Goal: Task Accomplishment & Management: Use online tool/utility

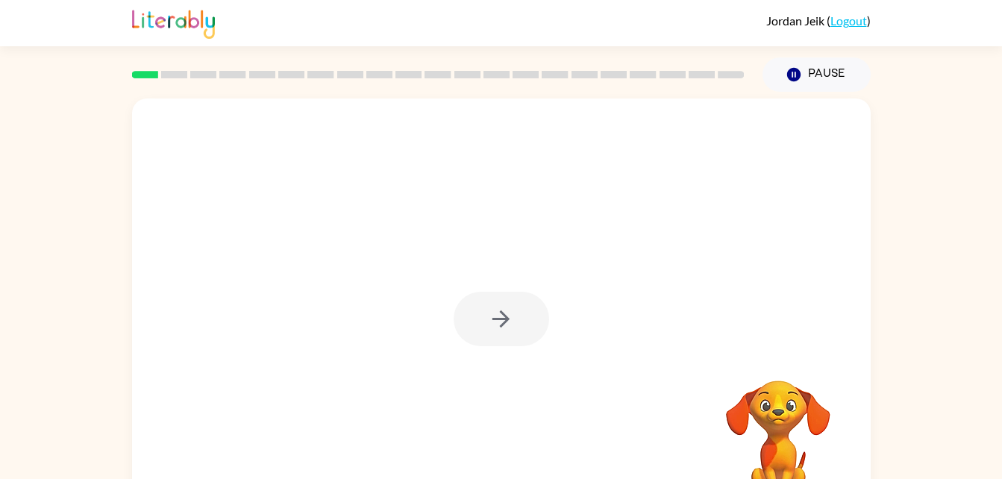
click at [526, 323] on div at bounding box center [501, 319] width 95 height 54
click at [510, 339] on button "button" at bounding box center [501, 319] width 95 height 54
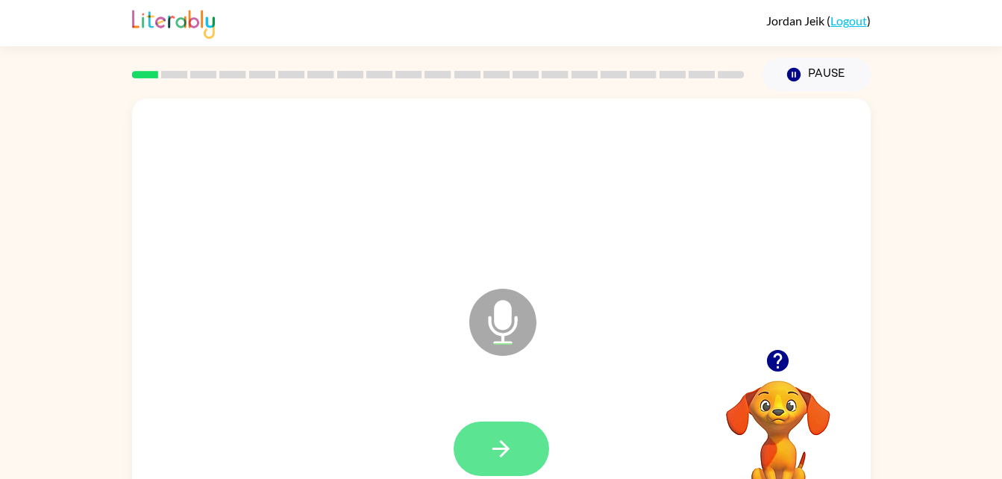
click at [517, 454] on button "button" at bounding box center [501, 449] width 95 height 54
click at [502, 442] on icon "button" at bounding box center [500, 448] width 17 height 17
click at [496, 424] on button "button" at bounding box center [501, 449] width 95 height 54
click at [512, 455] on icon "button" at bounding box center [501, 449] width 26 height 26
click at [498, 431] on button "button" at bounding box center [501, 449] width 95 height 54
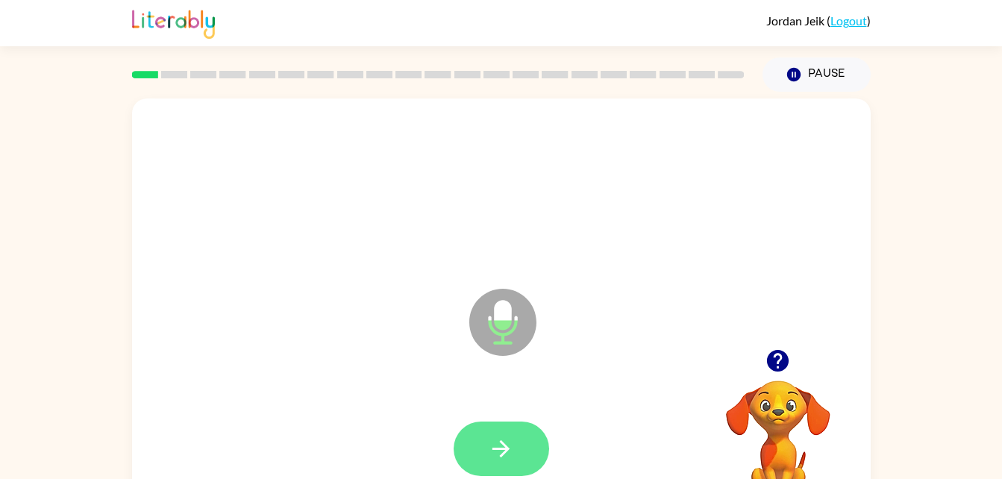
click at [521, 436] on button "button" at bounding box center [501, 449] width 95 height 54
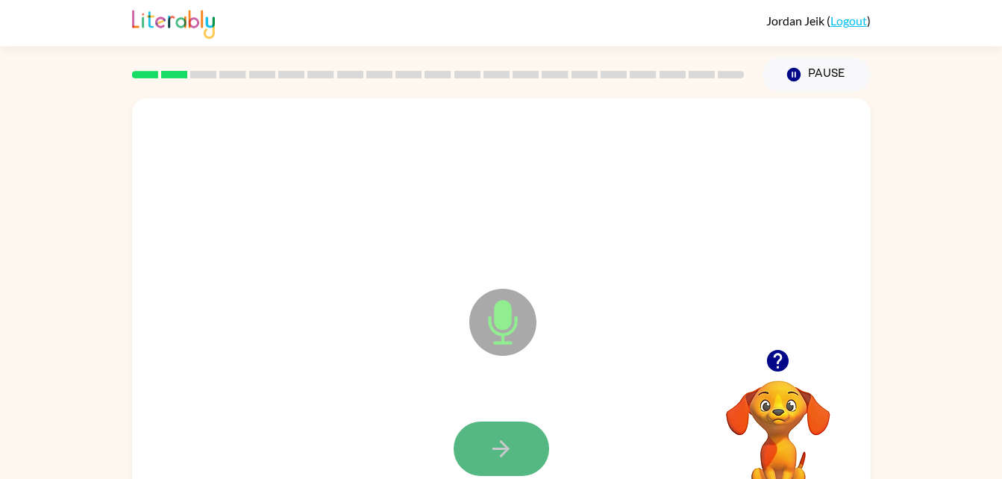
click at [502, 439] on icon "button" at bounding box center [501, 449] width 26 height 26
click at [493, 438] on icon "button" at bounding box center [501, 449] width 26 height 26
click at [513, 464] on button "button" at bounding box center [501, 449] width 95 height 54
click at [516, 449] on button "button" at bounding box center [501, 449] width 95 height 54
click at [513, 444] on icon "button" at bounding box center [501, 449] width 26 height 26
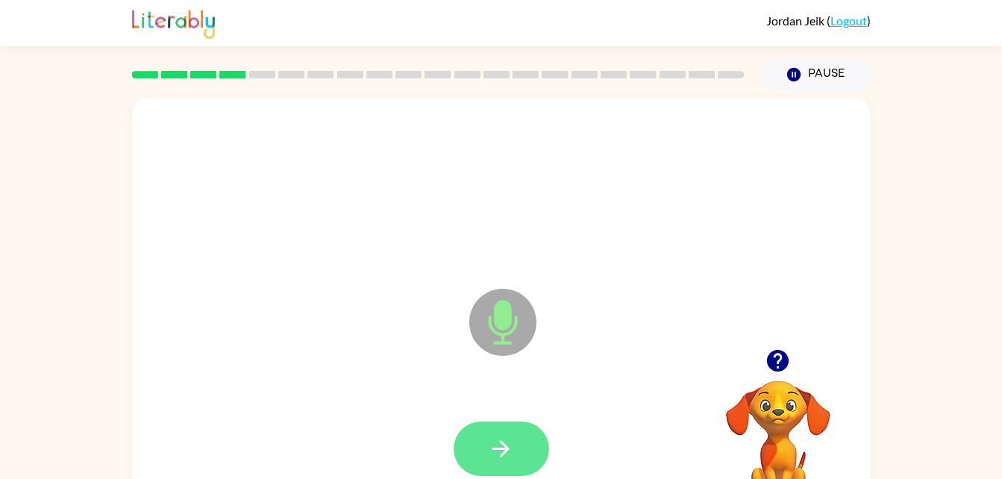
click at [507, 436] on icon "button" at bounding box center [501, 449] width 26 height 26
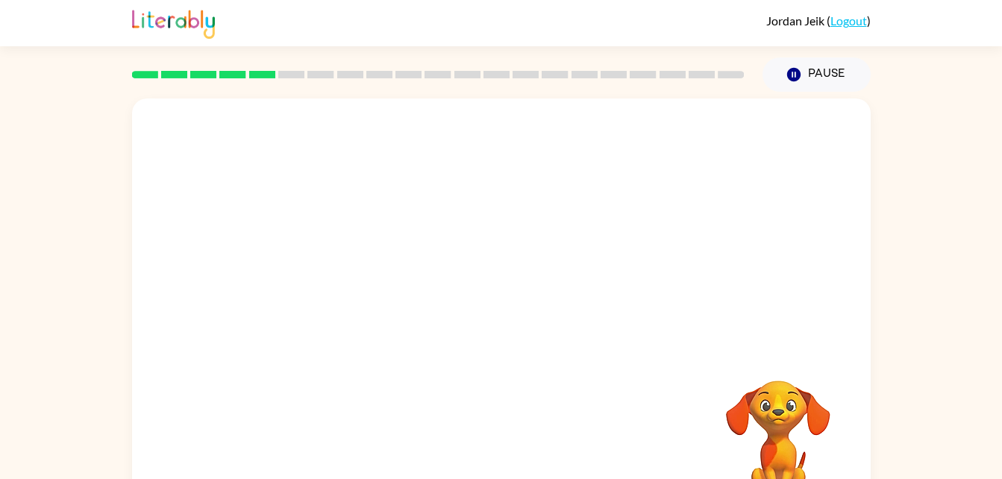
click at [933, 307] on div "Your browser must support playing .mp4 files to use Literably. Please try using…" at bounding box center [501, 308] width 1002 height 433
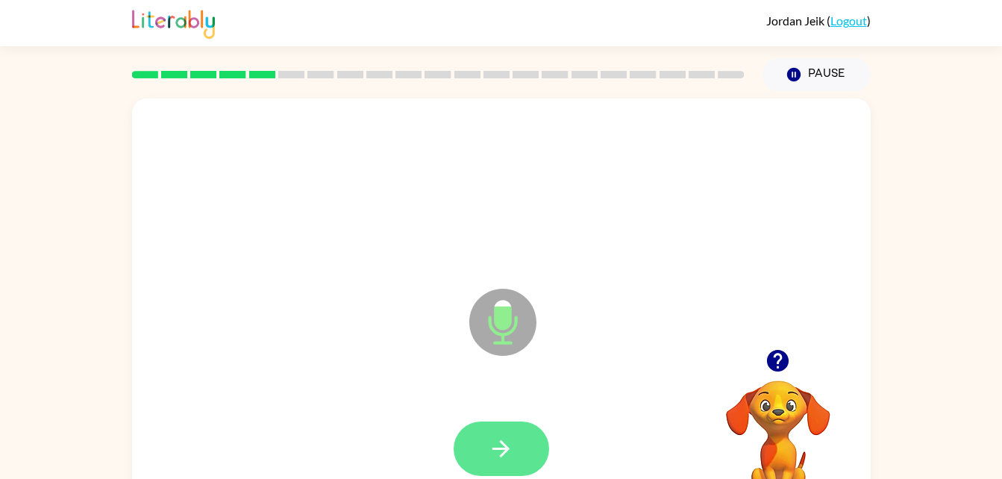
click at [510, 451] on icon "button" at bounding box center [501, 449] width 26 height 26
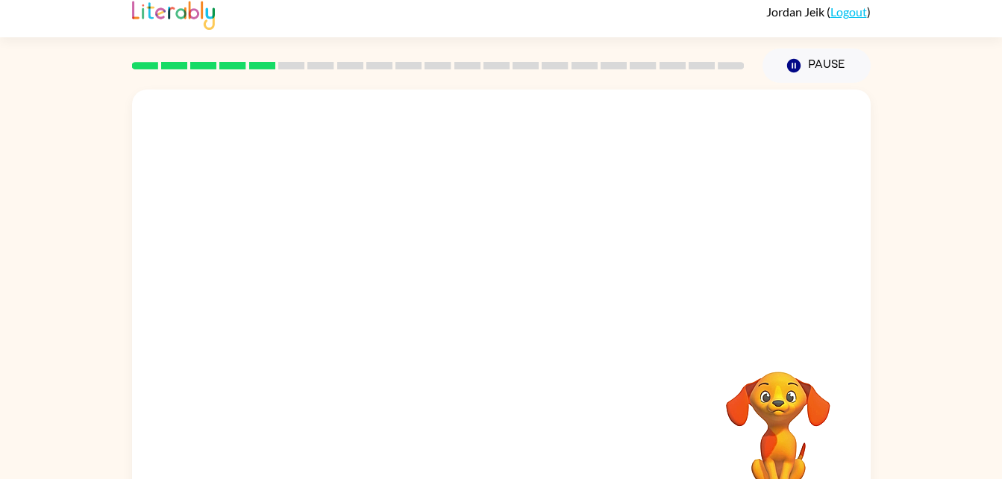
scroll to position [5, 0]
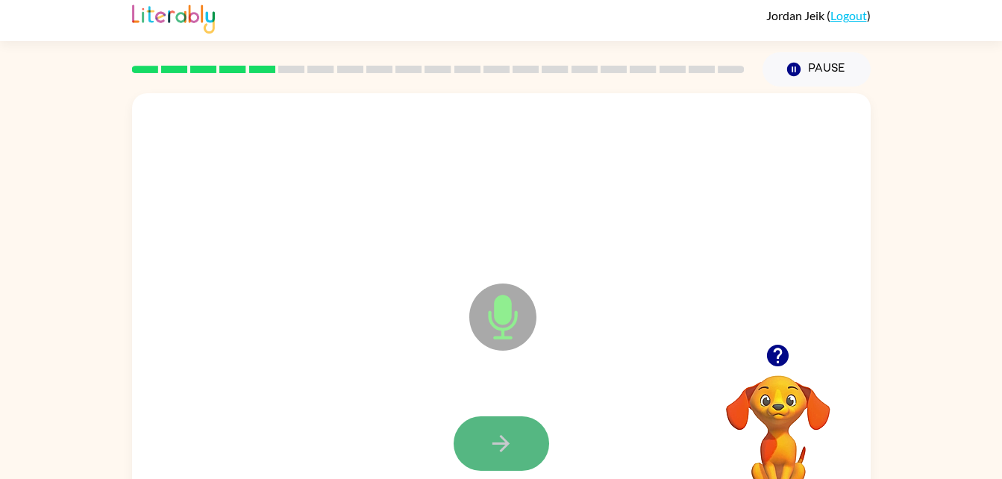
click at [524, 448] on button "button" at bounding box center [501, 443] width 95 height 54
click at [510, 448] on icon "button" at bounding box center [501, 443] width 26 height 26
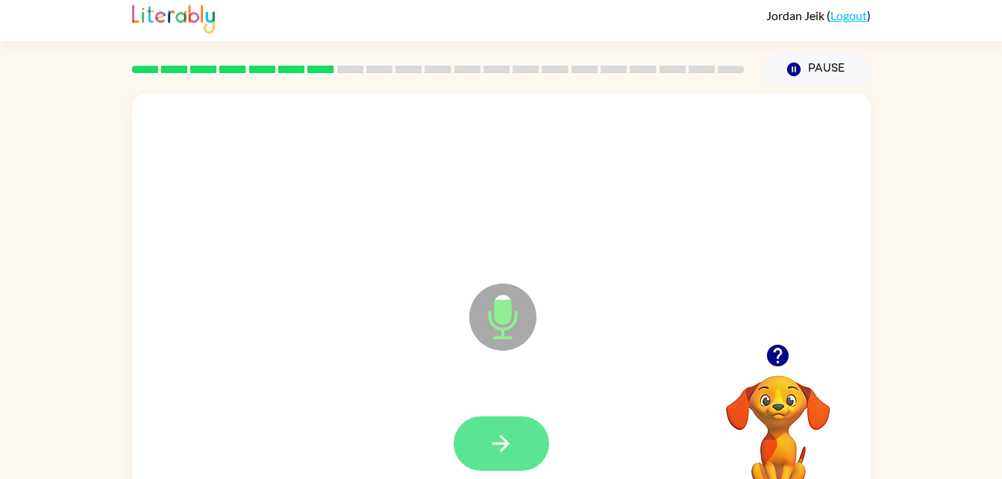
click at [509, 430] on icon "button" at bounding box center [501, 443] width 26 height 26
click at [497, 454] on icon "button" at bounding box center [501, 443] width 26 height 26
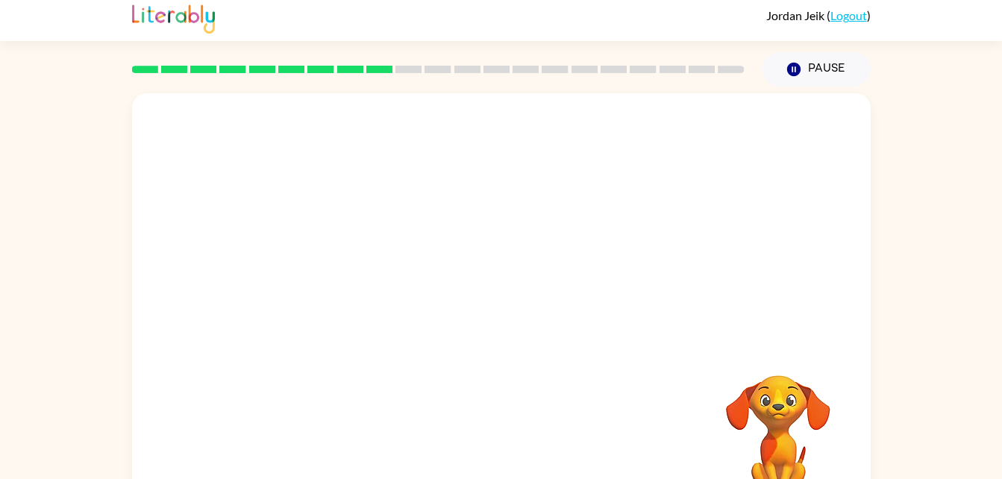
click at [302, 319] on div at bounding box center [501, 218] width 739 height 251
click at [661, 427] on div at bounding box center [501, 444] width 709 height 122
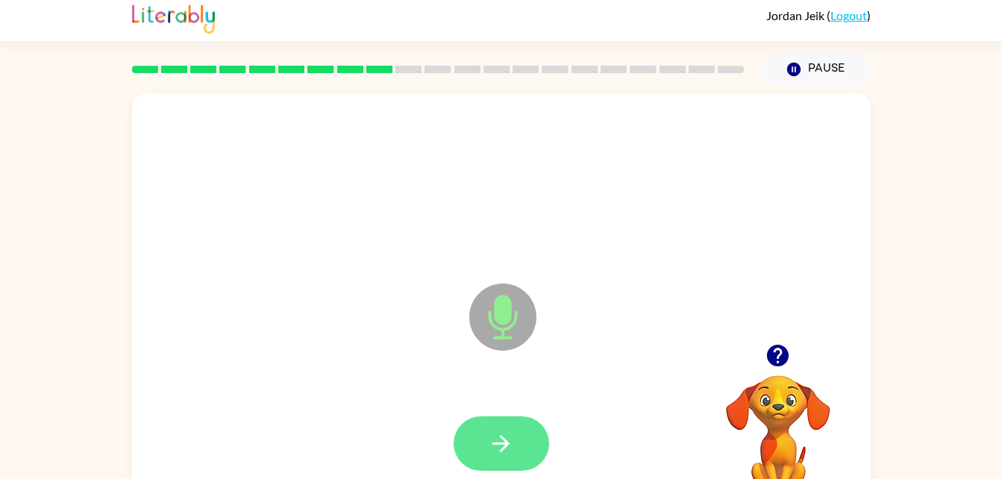
click at [491, 454] on icon "button" at bounding box center [501, 443] width 26 height 26
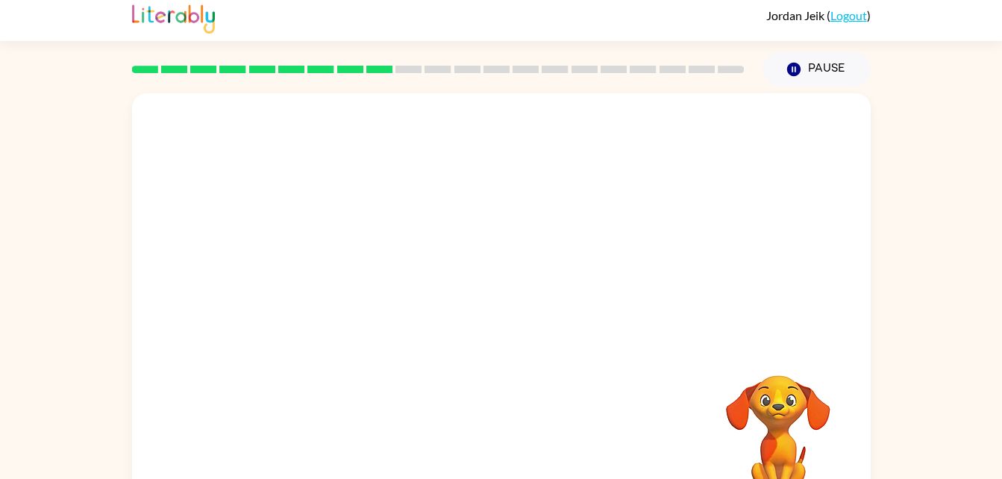
click at [491, 454] on div "Your browser must support playing .mp4 files to use Literably. Please try using…" at bounding box center [501, 306] width 739 height 426
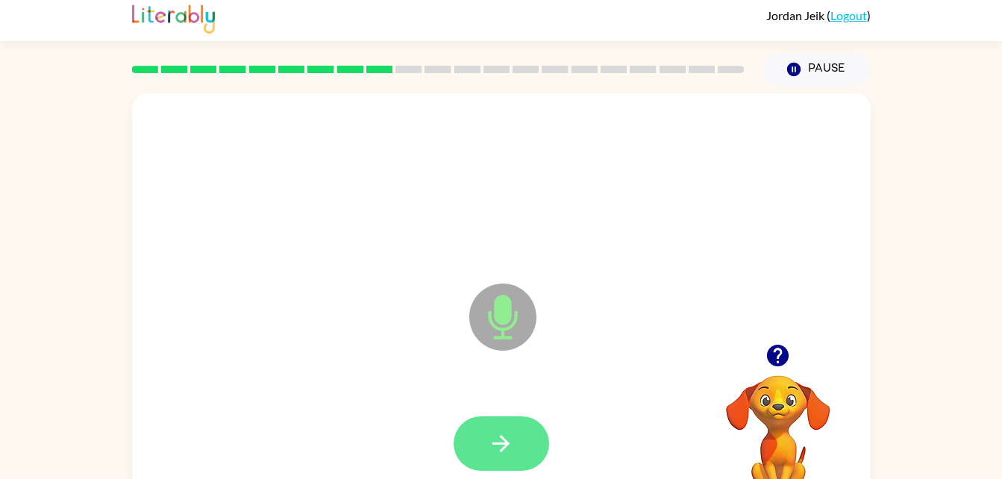
click at [503, 446] on icon "button" at bounding box center [501, 443] width 26 height 26
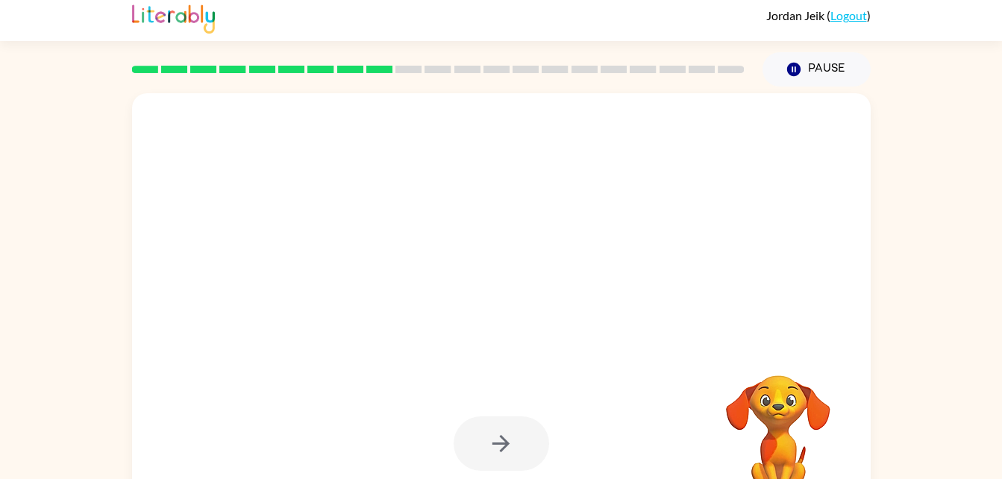
scroll to position [9, 0]
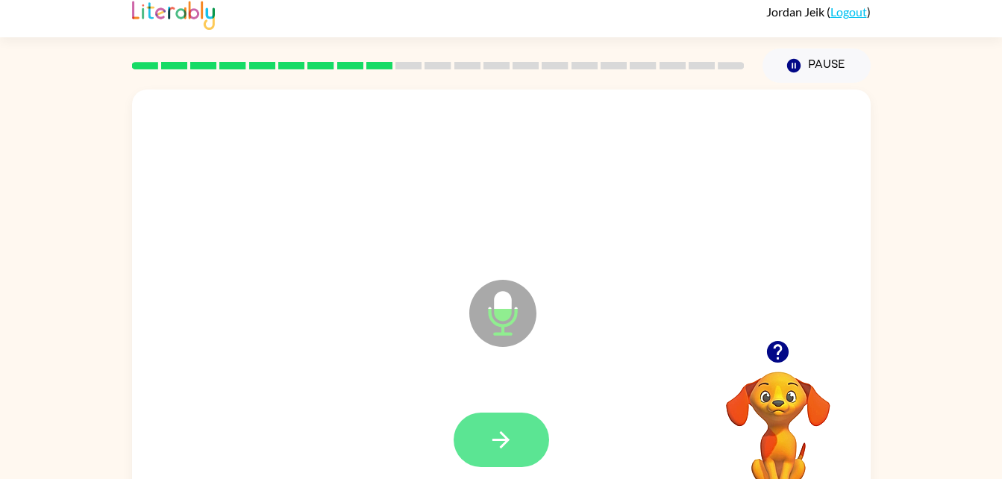
click at [472, 442] on button "button" at bounding box center [501, 440] width 95 height 54
click at [506, 425] on button "button" at bounding box center [501, 440] width 95 height 54
click at [519, 436] on button "button" at bounding box center [501, 440] width 95 height 54
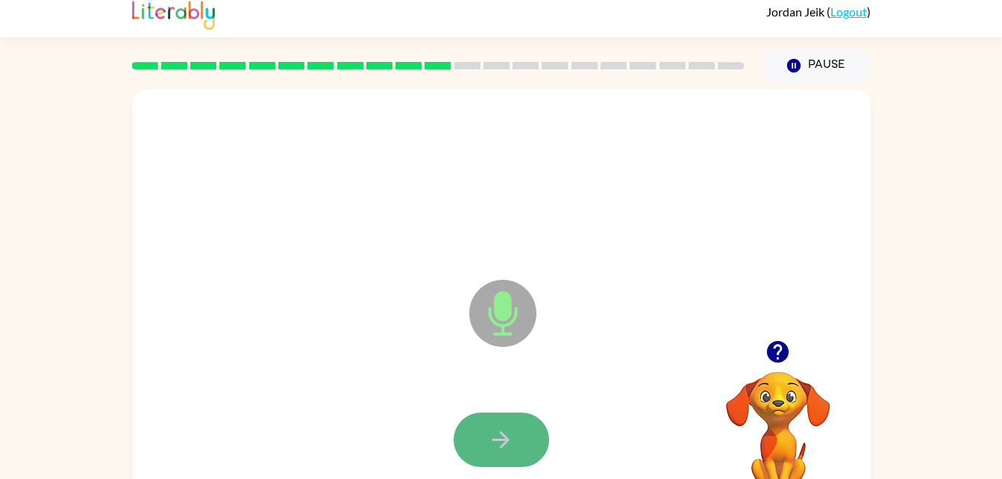
click at [506, 430] on icon "button" at bounding box center [501, 440] width 26 height 26
drag, startPoint x: 528, startPoint y: 421, endPoint x: 482, endPoint y: 444, distance: 51.7
click at [482, 444] on button "button" at bounding box center [501, 440] width 95 height 54
click at [486, 440] on button "button" at bounding box center [501, 440] width 95 height 54
click at [486, 449] on button "button" at bounding box center [501, 440] width 95 height 54
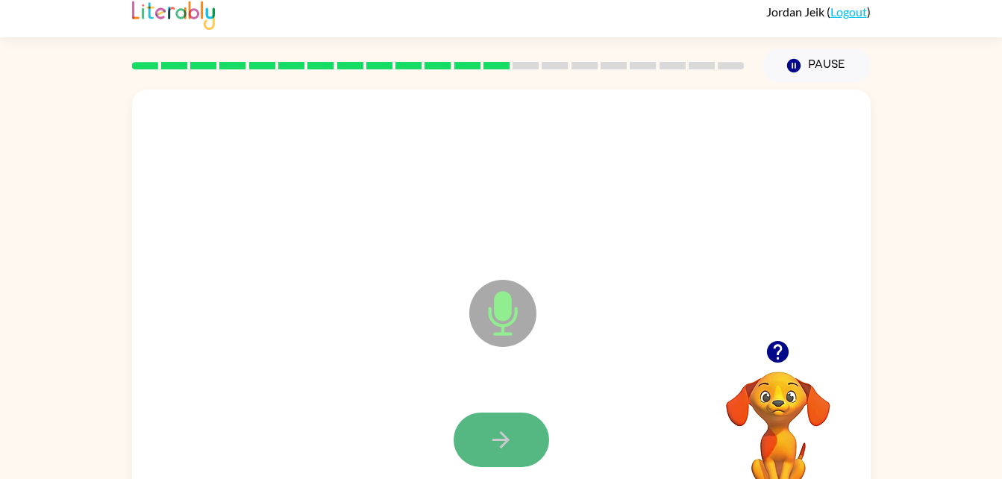
click at [523, 434] on button "button" at bounding box center [501, 440] width 95 height 54
click at [489, 436] on icon "button" at bounding box center [501, 440] width 26 height 26
click at [521, 427] on button "button" at bounding box center [501, 440] width 95 height 54
click at [480, 433] on button "button" at bounding box center [501, 440] width 95 height 54
click at [524, 445] on button "button" at bounding box center [501, 440] width 95 height 54
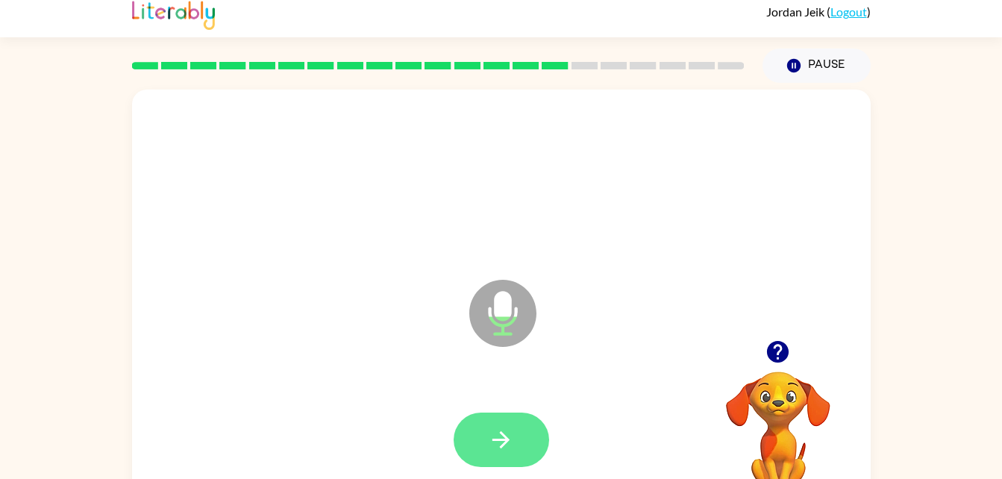
click at [505, 445] on icon "button" at bounding box center [501, 440] width 26 height 26
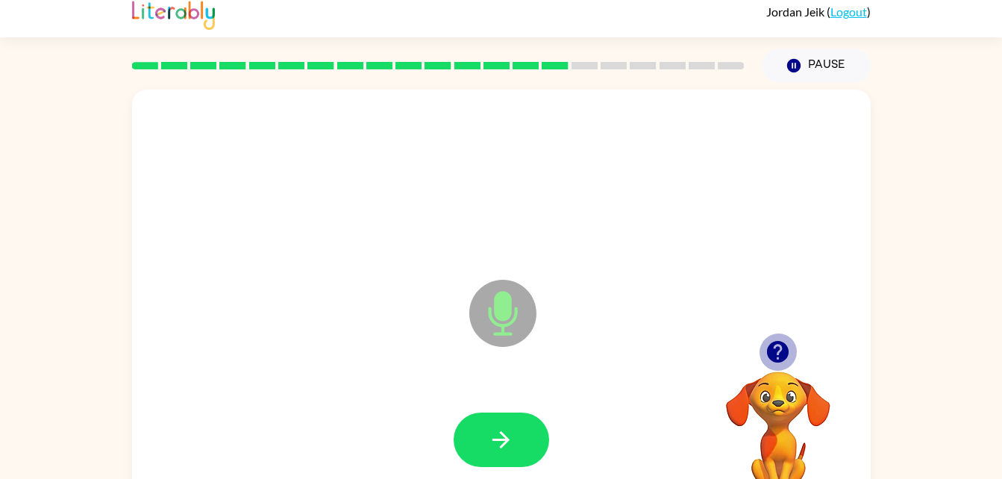
click at [768, 351] on icon "button" at bounding box center [778, 352] width 22 height 22
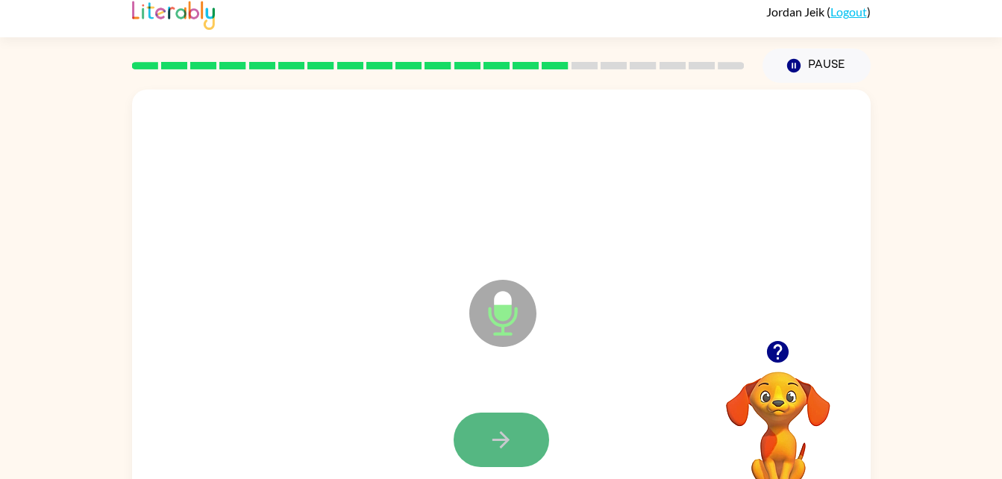
click at [488, 457] on button "button" at bounding box center [501, 440] width 95 height 54
click at [514, 444] on button "button" at bounding box center [501, 440] width 95 height 54
click at [516, 432] on button "button" at bounding box center [501, 440] width 95 height 54
drag, startPoint x: 531, startPoint y: 436, endPoint x: 457, endPoint y: 454, distance: 75.8
click at [457, 454] on button "button" at bounding box center [501, 440] width 95 height 54
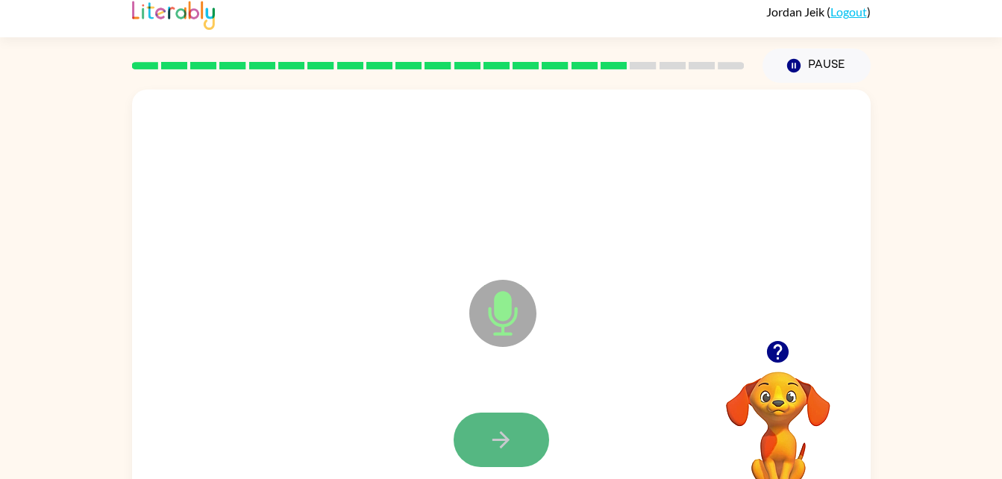
click at [508, 432] on icon "button" at bounding box center [501, 440] width 26 height 26
click at [506, 433] on icon "button" at bounding box center [501, 440] width 26 height 26
click at [530, 443] on button "button" at bounding box center [501, 440] width 95 height 54
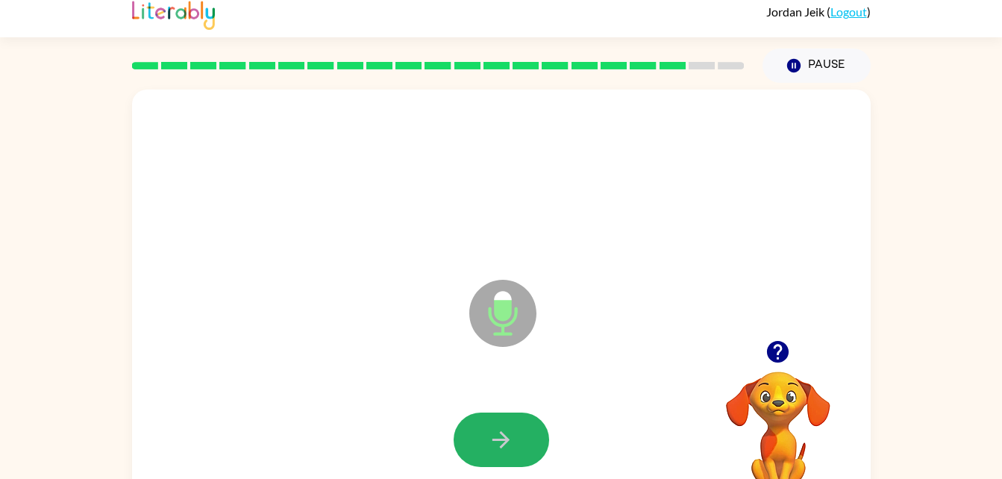
click at [530, 443] on button "button" at bounding box center [501, 440] width 95 height 54
click at [495, 422] on button "button" at bounding box center [501, 440] width 95 height 54
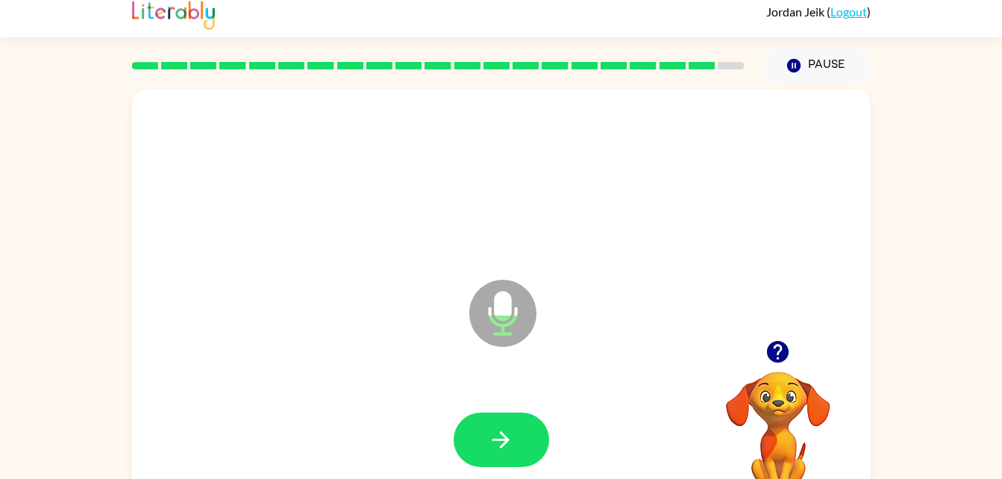
click at [781, 355] on icon "button" at bounding box center [778, 352] width 22 height 22
click at [500, 434] on icon "button" at bounding box center [501, 440] width 26 height 26
click at [504, 430] on icon "button" at bounding box center [501, 440] width 26 height 26
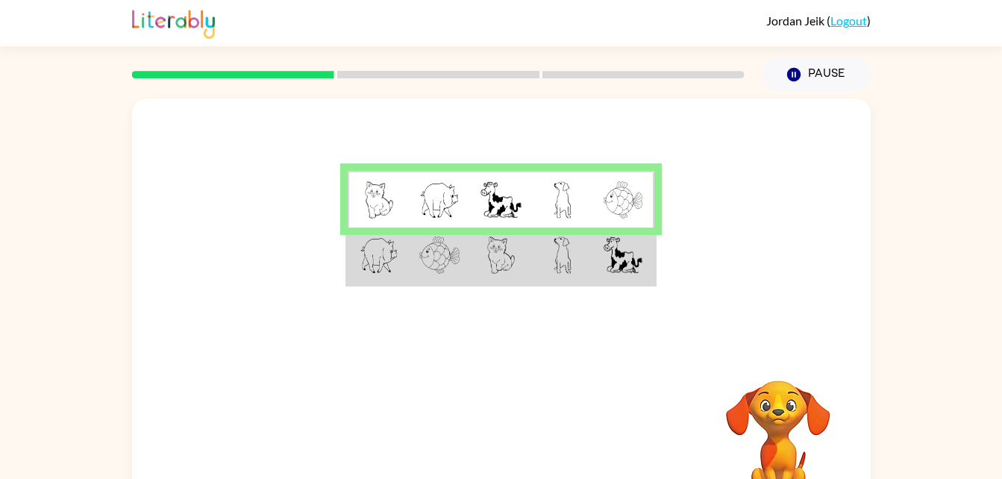
click at [472, 201] on td at bounding box center [500, 199] width 61 height 57
click at [485, 211] on img at bounding box center [500, 199] width 40 height 37
click at [573, 218] on td at bounding box center [562, 199] width 61 height 57
click at [566, 260] on img at bounding box center [563, 255] width 18 height 37
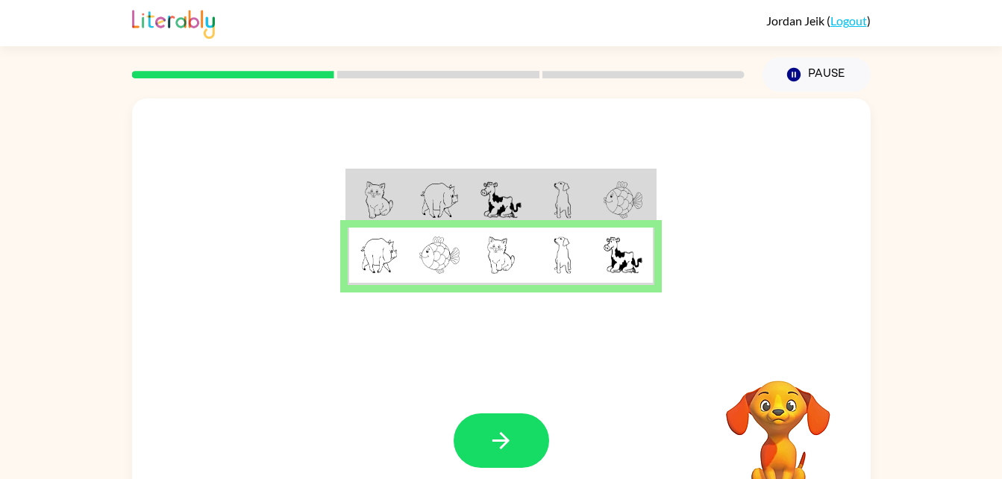
click at [495, 410] on div "Your browser must support playing .mp4 files to use Literably. Please try using…" at bounding box center [501, 441] width 739 height 168
click at [510, 425] on button "button" at bounding box center [501, 440] width 95 height 54
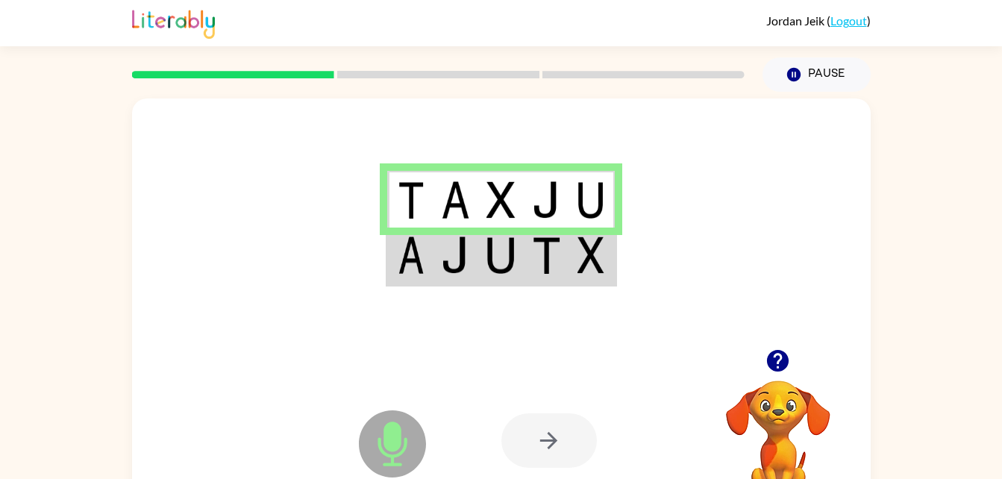
click at [416, 264] on img at bounding box center [411, 255] width 27 height 37
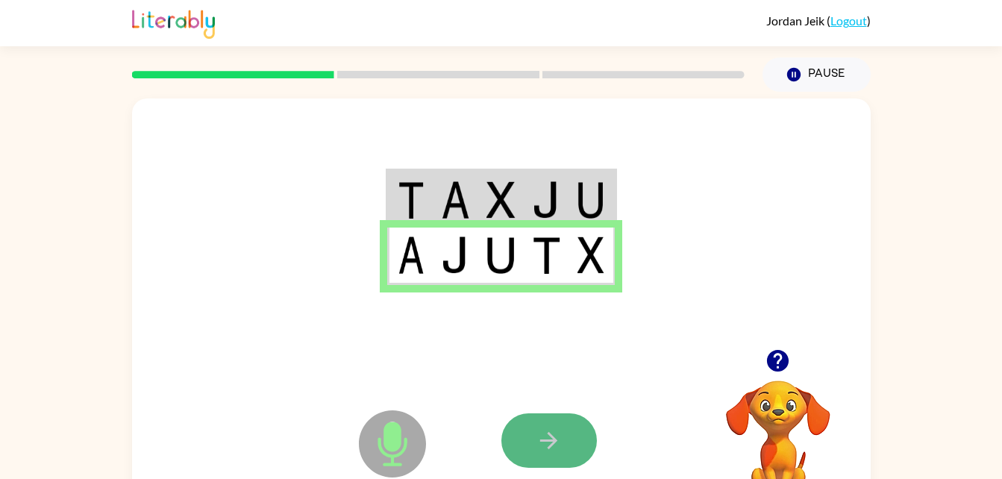
click at [579, 436] on button "button" at bounding box center [548, 440] width 95 height 54
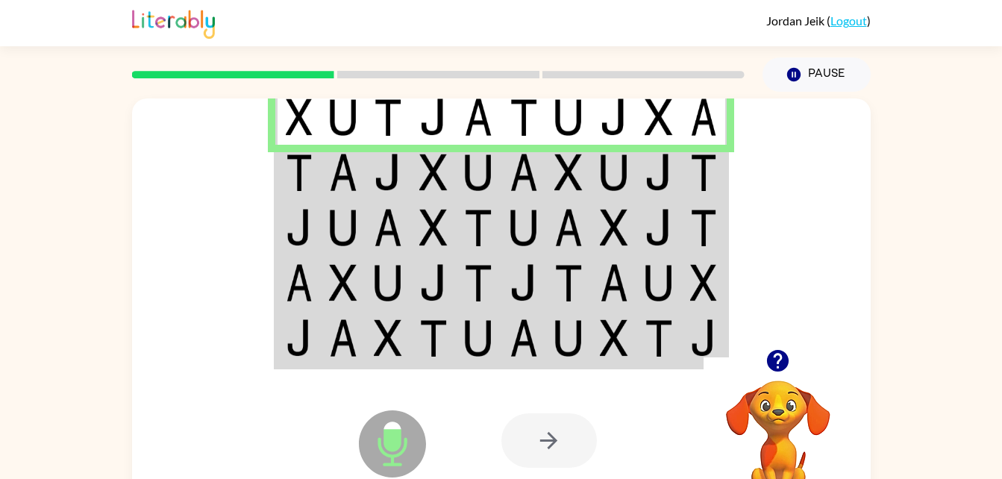
click at [528, 125] on img at bounding box center [524, 116] width 28 height 37
click at [520, 168] on img at bounding box center [524, 172] width 28 height 37
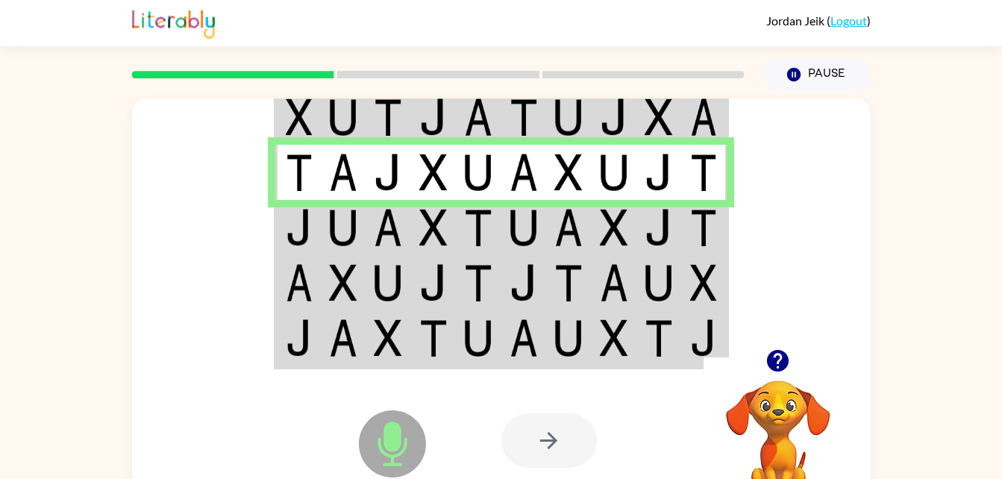
click at [535, 231] on img at bounding box center [524, 227] width 28 height 37
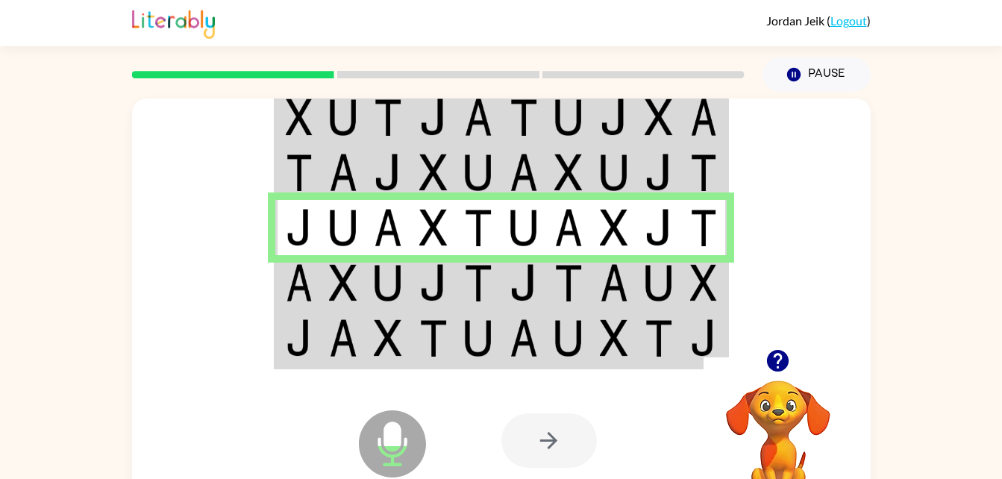
click at [552, 278] on td at bounding box center [569, 282] width 46 height 55
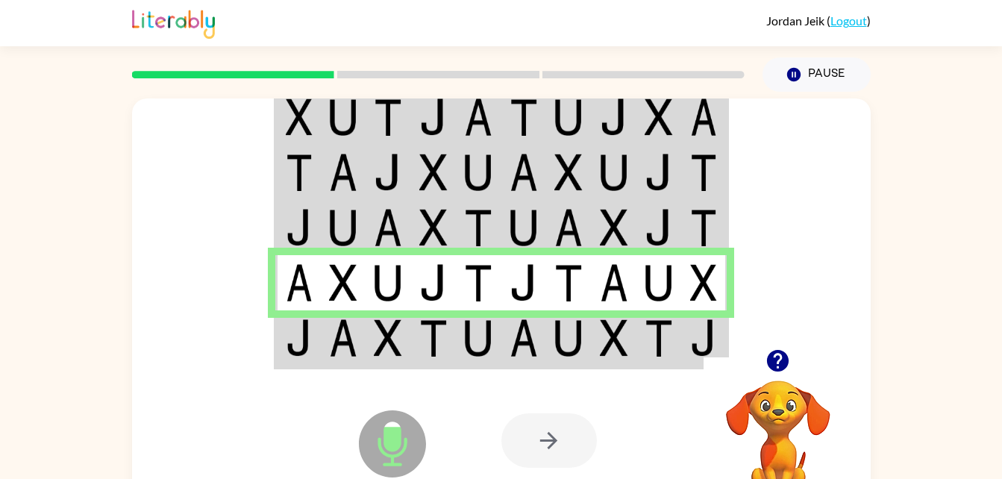
click at [536, 334] on img at bounding box center [524, 337] width 28 height 37
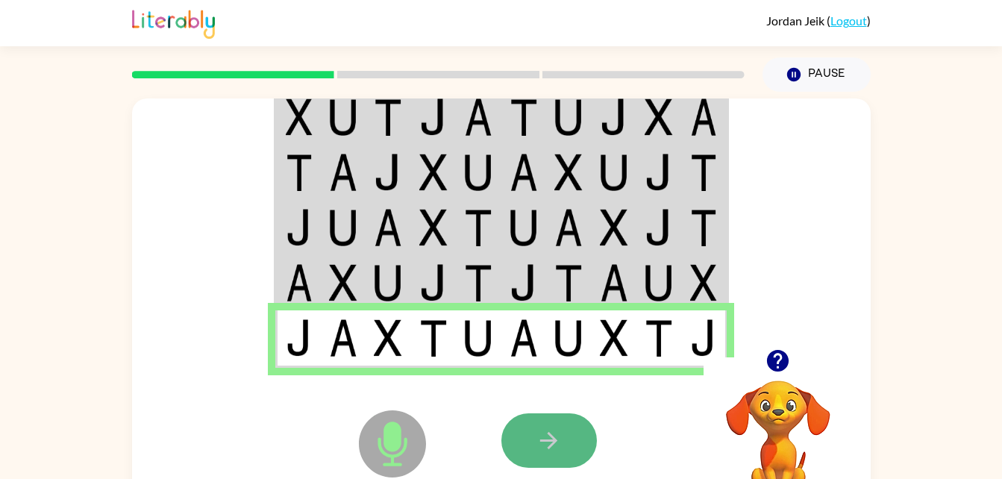
click at [586, 422] on button "button" at bounding box center [548, 440] width 95 height 54
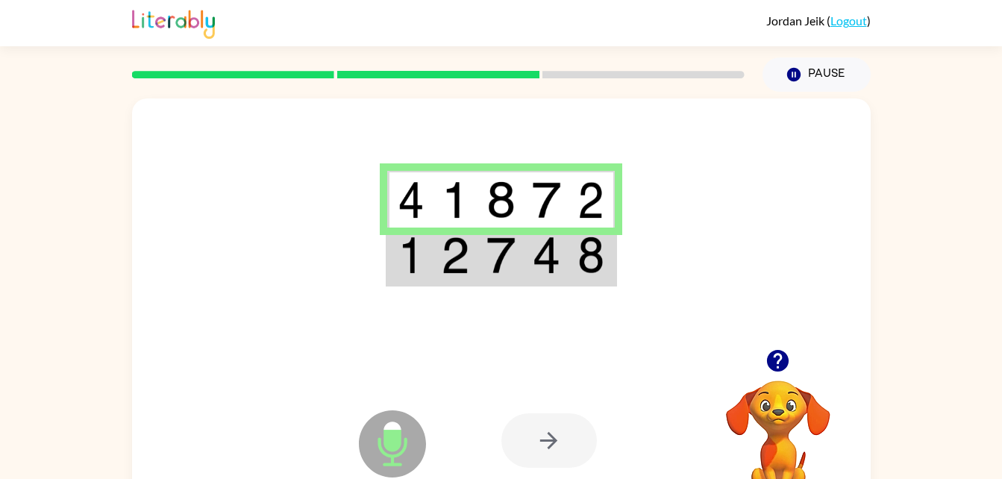
click at [540, 201] on img at bounding box center [546, 199] width 28 height 37
click at [526, 258] on td at bounding box center [547, 256] width 46 height 57
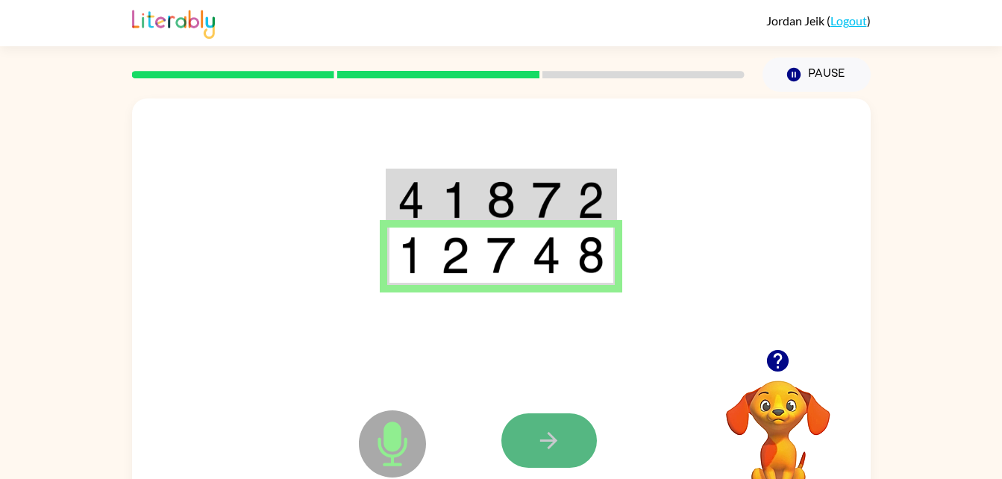
click at [563, 441] on button "button" at bounding box center [548, 440] width 95 height 54
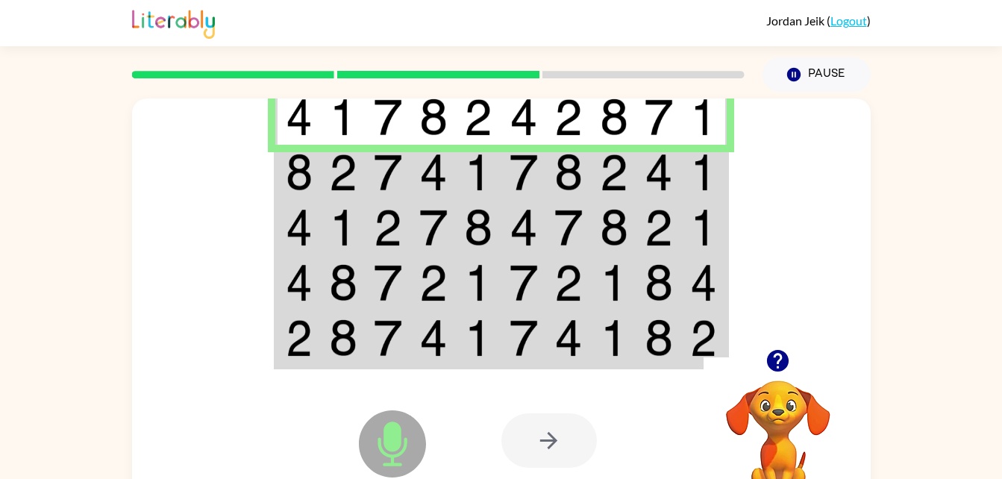
click at [339, 184] on img at bounding box center [343, 172] width 28 height 37
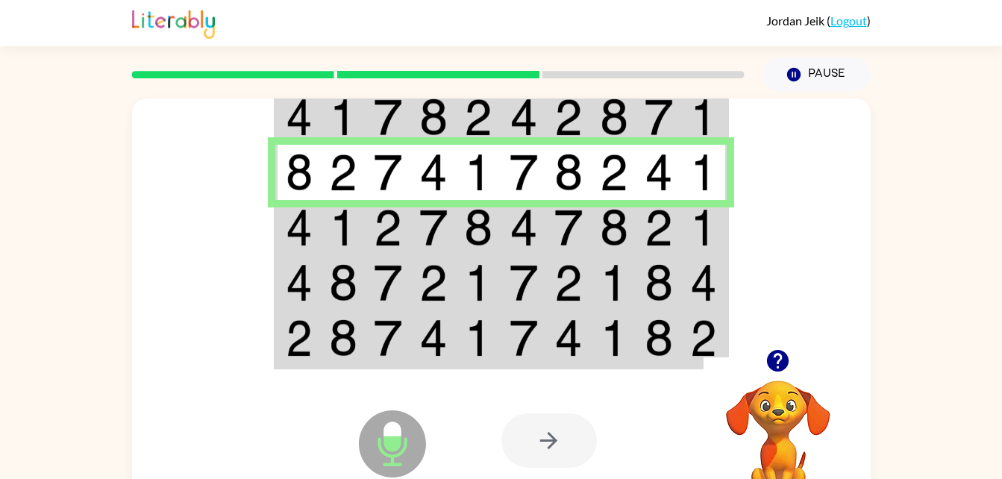
click at [402, 240] on img at bounding box center [388, 227] width 28 height 37
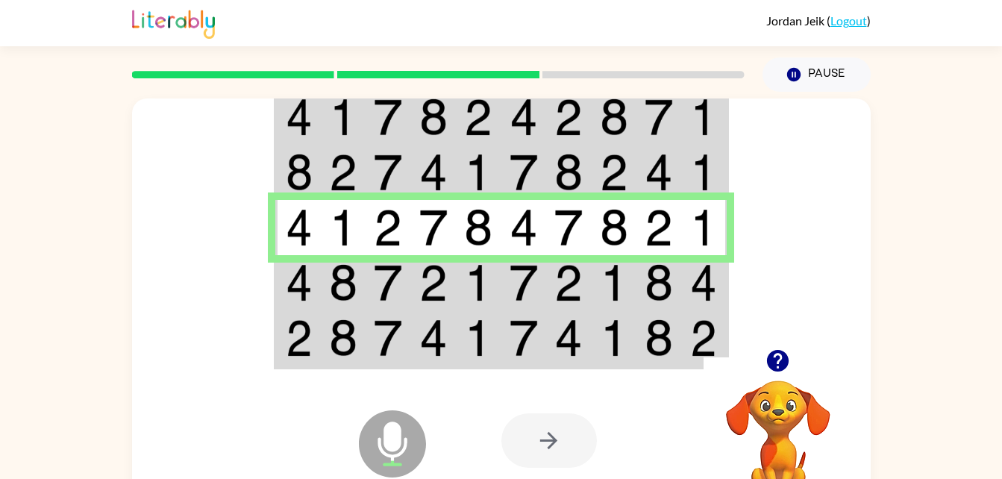
click at [427, 312] on td at bounding box center [434, 338] width 46 height 57
click at [441, 290] on img at bounding box center [433, 282] width 28 height 37
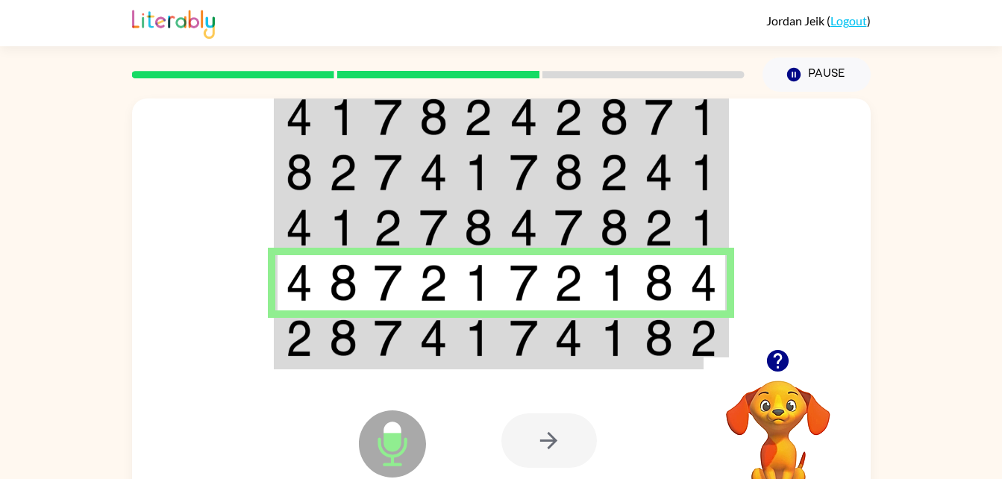
click at [448, 333] on td at bounding box center [434, 338] width 46 height 57
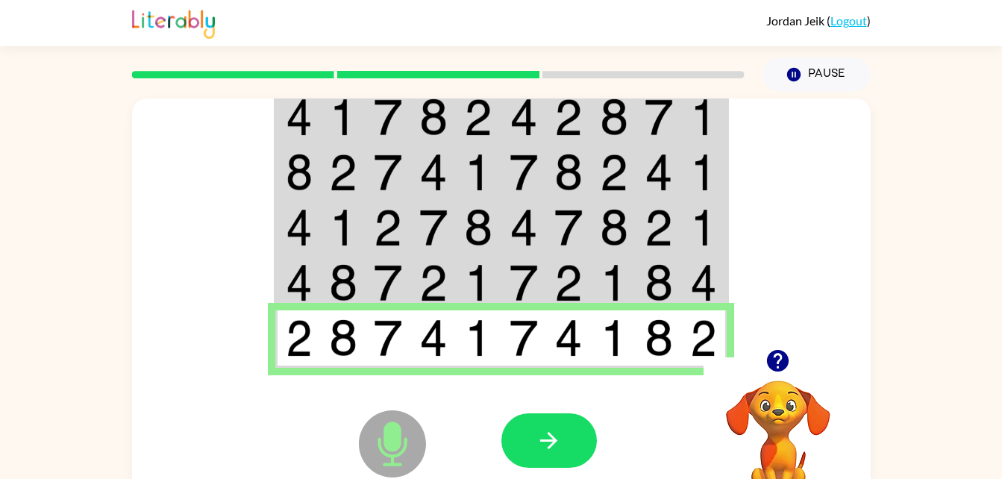
click at [529, 410] on icon "Microphone The Microphone is here when it is your turn to talk" at bounding box center [467, 463] width 224 height 112
click at [536, 425] on button "button" at bounding box center [548, 440] width 95 height 54
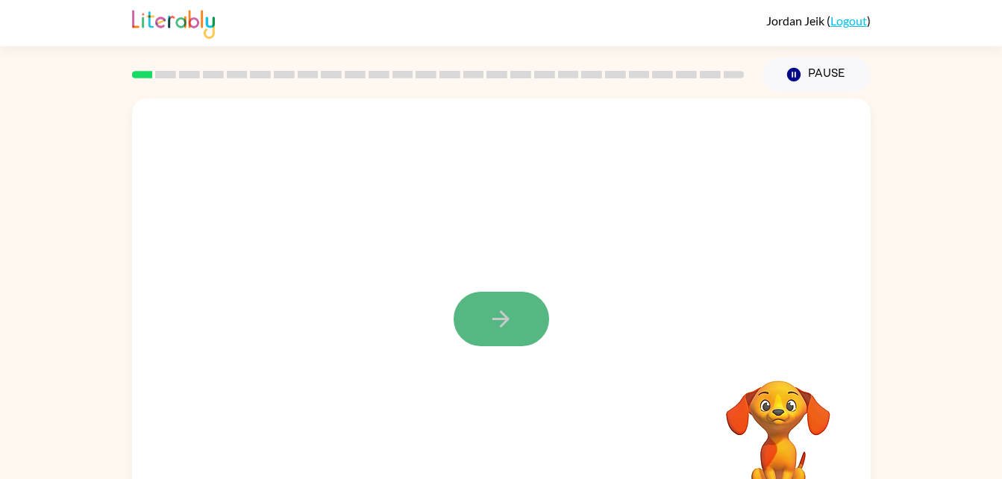
click at [510, 313] on icon "button" at bounding box center [501, 319] width 26 height 26
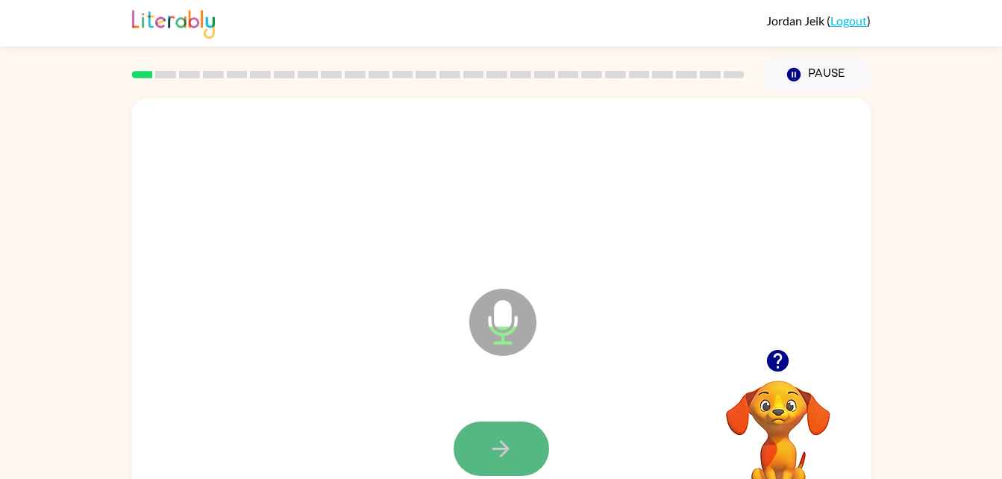
click at [498, 447] on icon "button" at bounding box center [501, 449] width 26 height 26
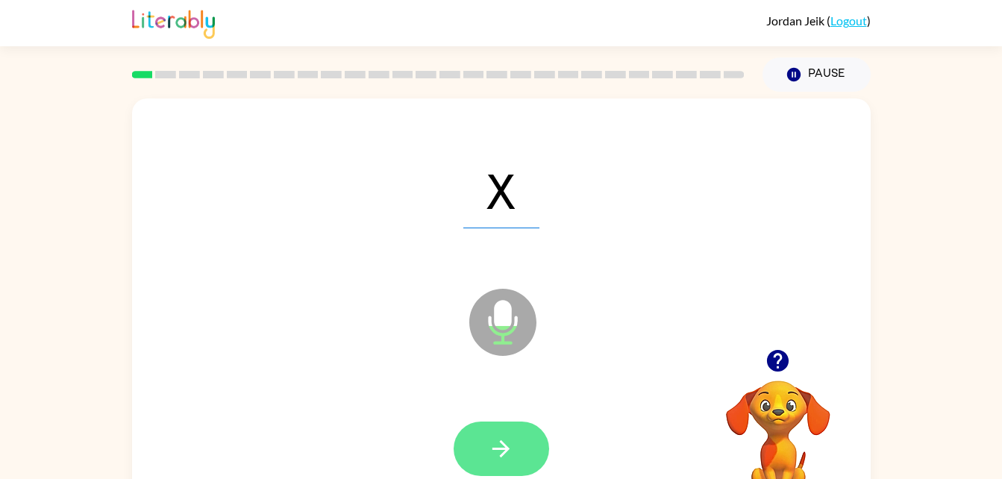
click at [492, 436] on icon "button" at bounding box center [501, 449] width 26 height 26
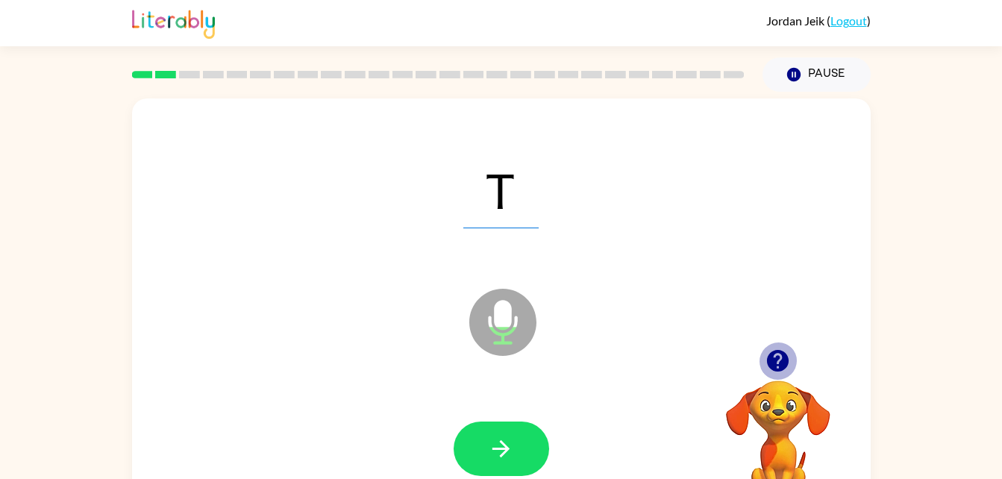
click at [781, 364] on icon "button" at bounding box center [778, 361] width 22 height 22
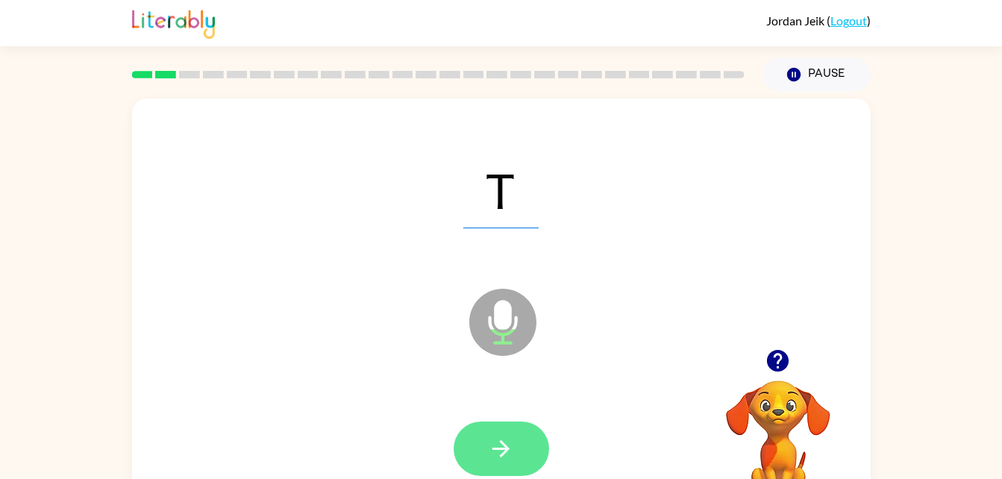
click at [521, 445] on button "button" at bounding box center [501, 449] width 95 height 54
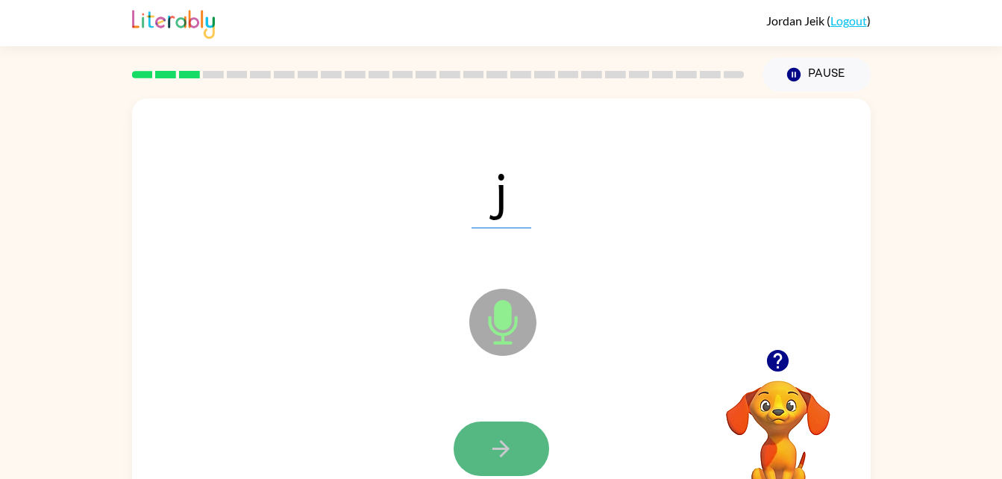
click at [509, 437] on icon "button" at bounding box center [501, 449] width 26 height 26
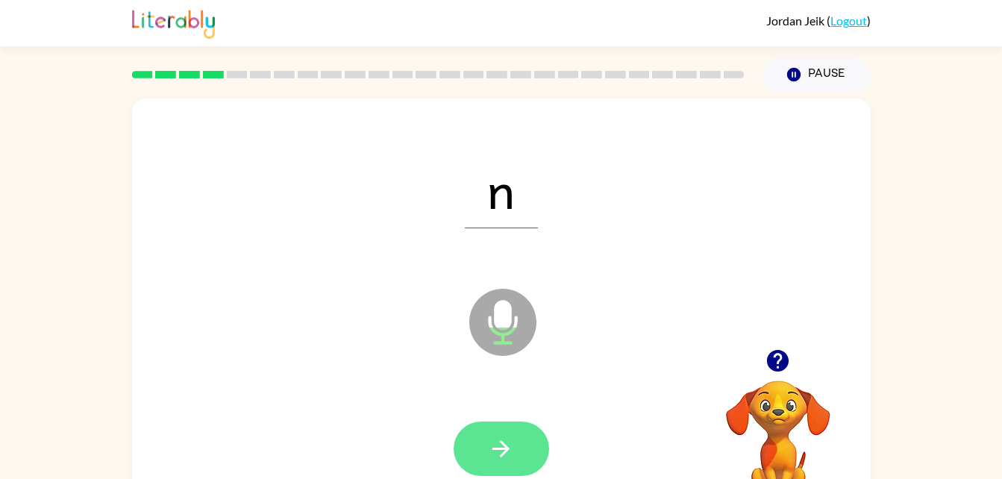
click at [501, 456] on icon "button" at bounding box center [500, 448] width 17 height 17
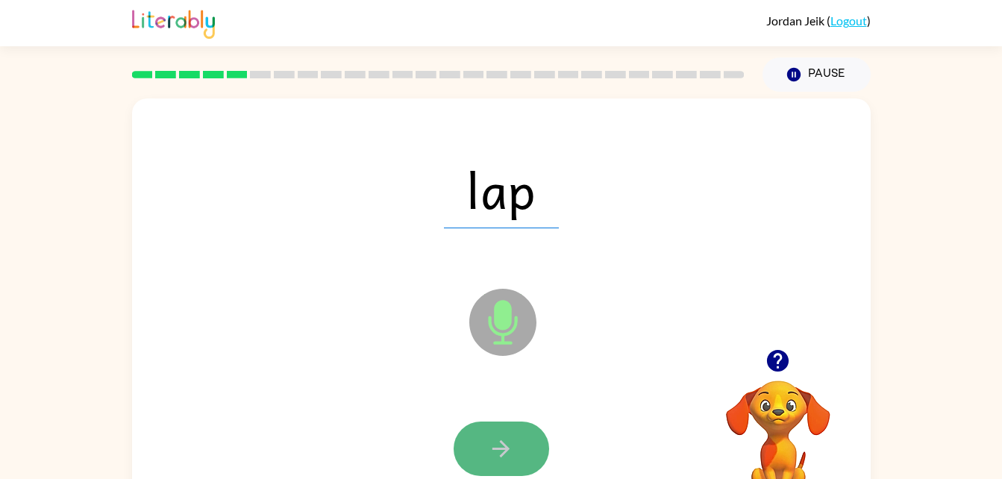
click at [490, 447] on icon "button" at bounding box center [501, 449] width 26 height 26
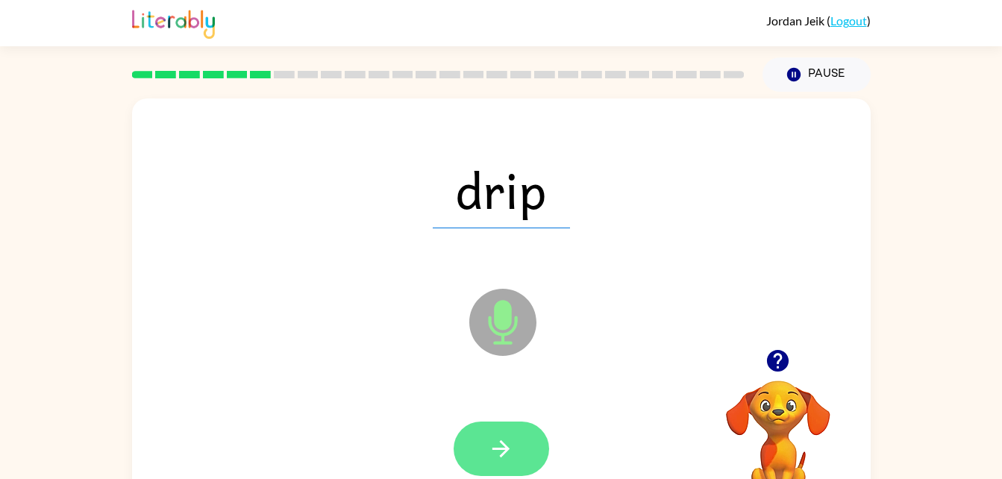
click at [485, 449] on button "button" at bounding box center [501, 449] width 95 height 54
click at [529, 463] on button "button" at bounding box center [501, 449] width 95 height 54
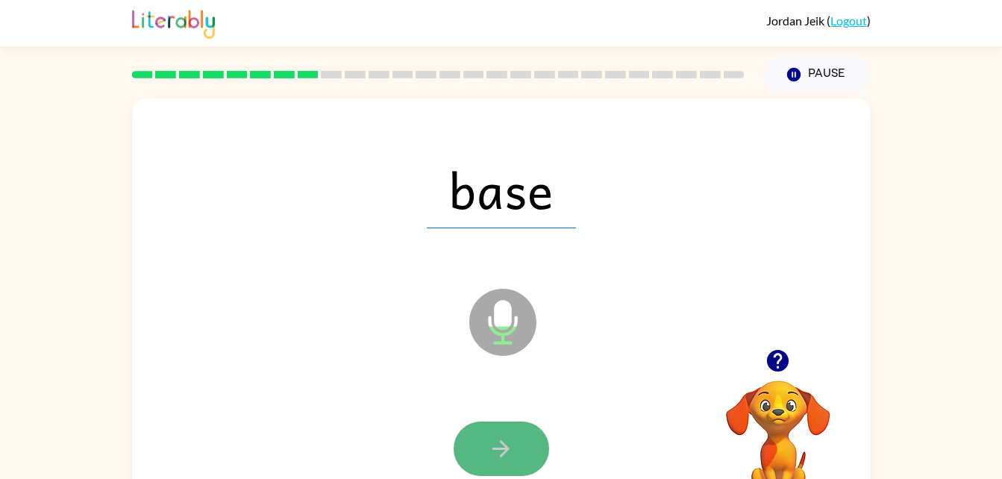
click at [512, 449] on icon "button" at bounding box center [501, 449] width 26 height 26
click at [507, 422] on button "button" at bounding box center [501, 449] width 95 height 54
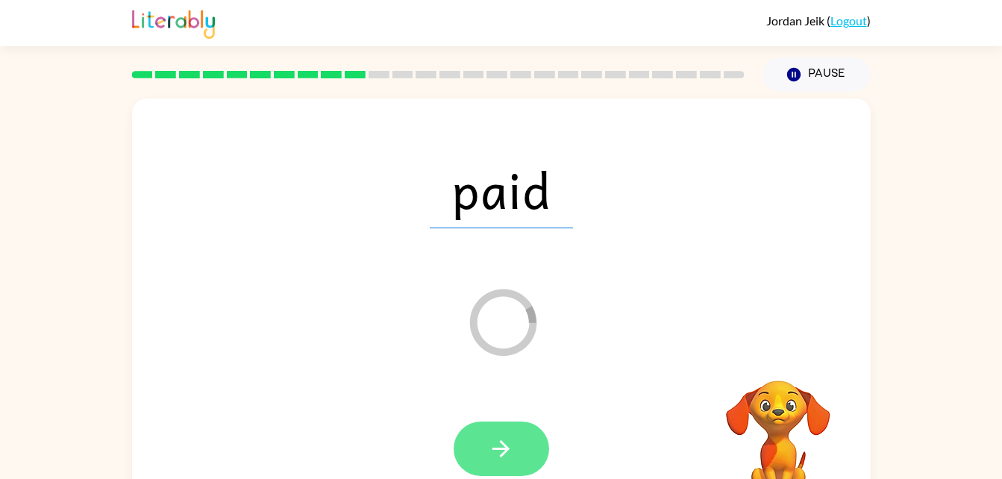
click at [504, 437] on icon "button" at bounding box center [501, 449] width 26 height 26
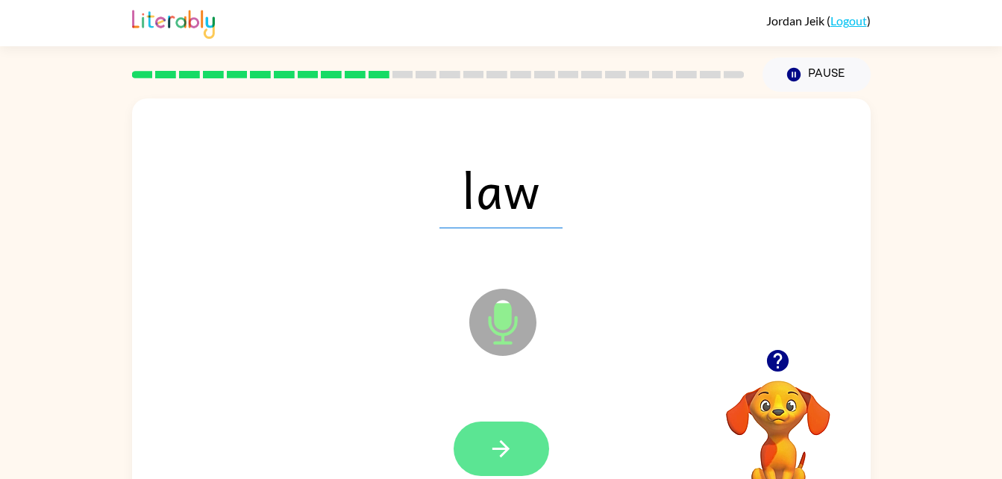
click at [477, 442] on button "button" at bounding box center [501, 449] width 95 height 54
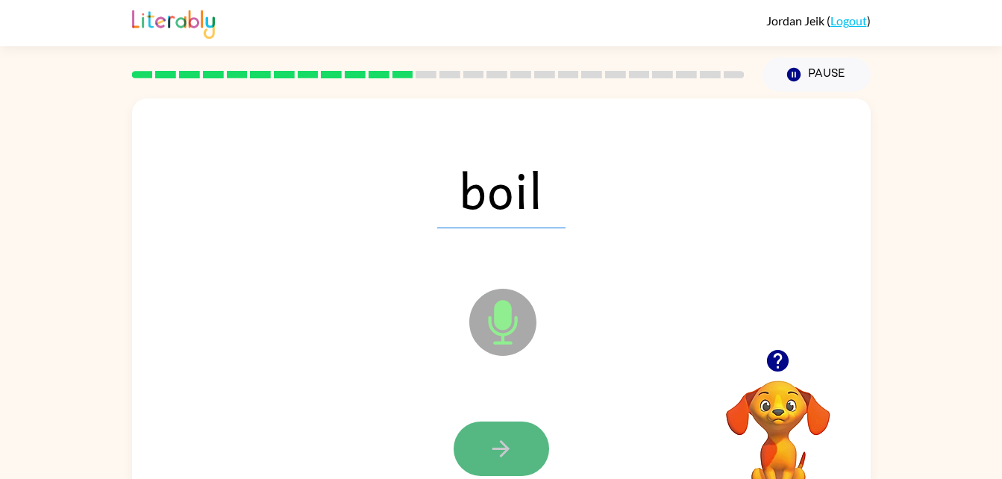
click at [495, 447] on icon "button" at bounding box center [501, 449] width 26 height 26
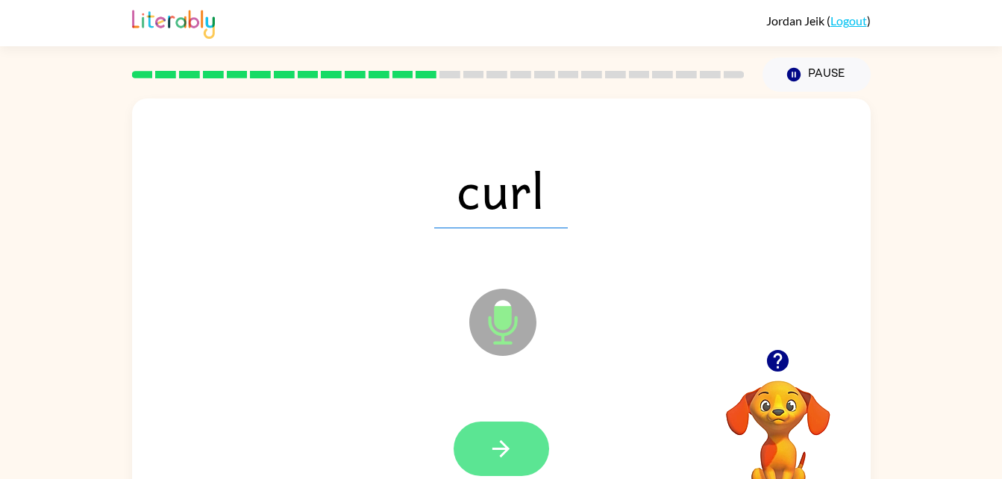
click at [521, 429] on button "button" at bounding box center [501, 449] width 95 height 54
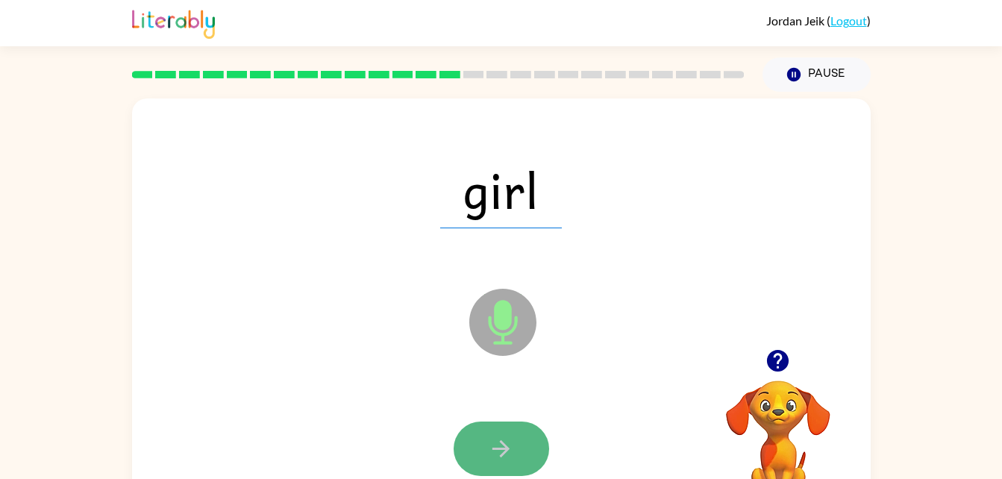
drag, startPoint x: 492, startPoint y: 424, endPoint x: 485, endPoint y: 432, distance: 11.1
click at [485, 432] on button "button" at bounding box center [501, 449] width 95 height 54
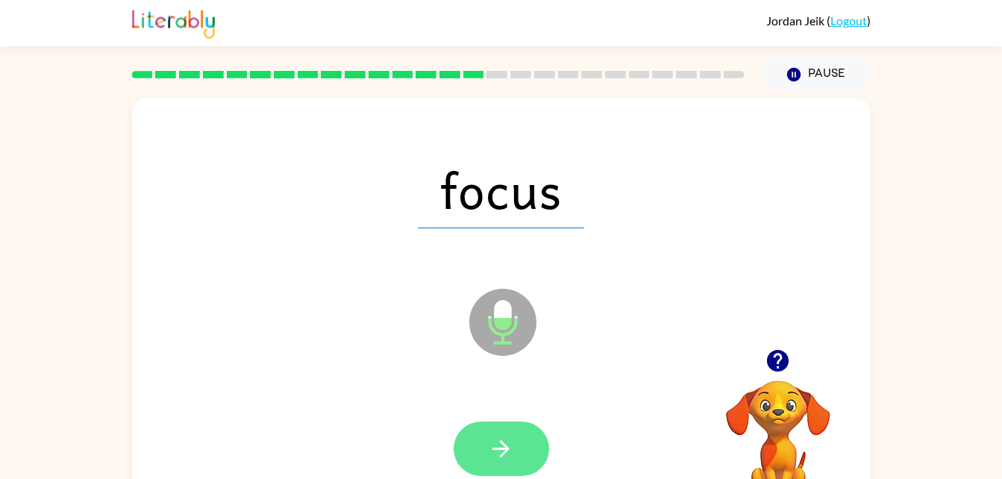
click at [477, 428] on button "button" at bounding box center [501, 449] width 95 height 54
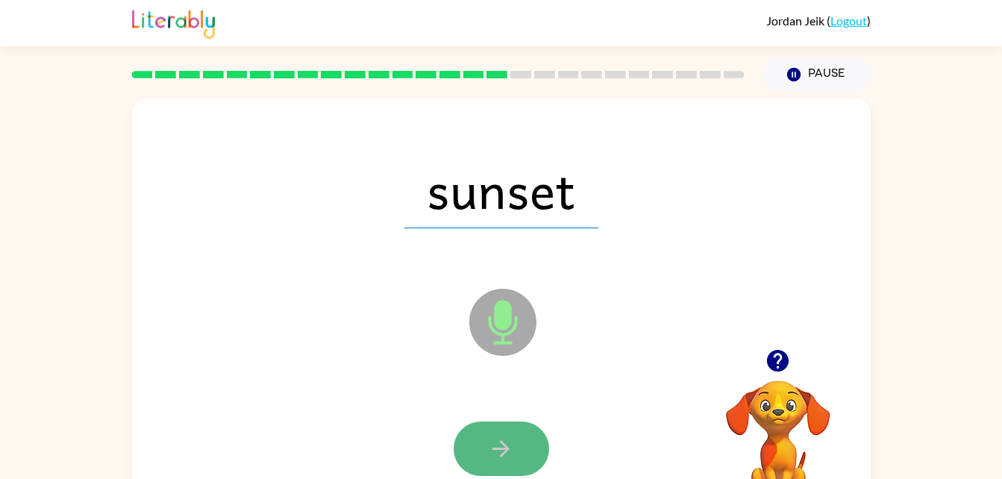
click at [502, 442] on icon "button" at bounding box center [500, 448] width 17 height 17
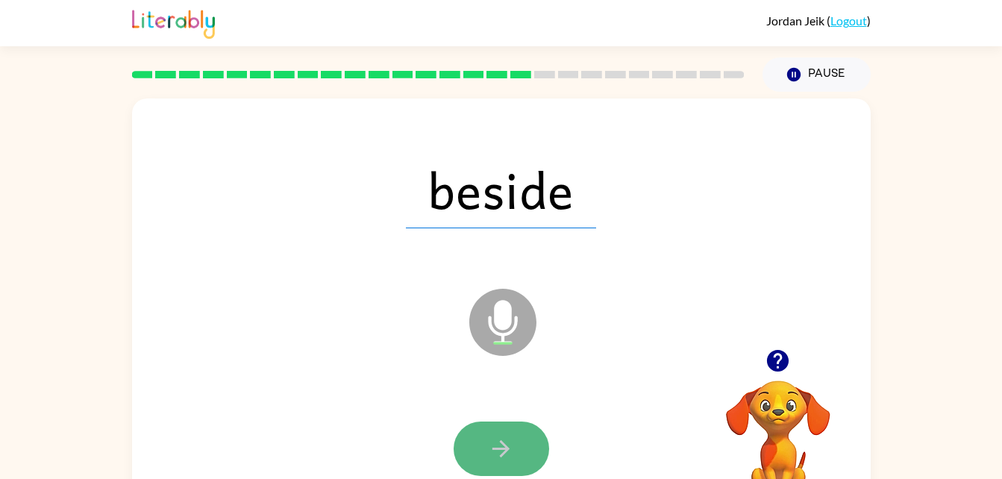
click at [485, 451] on button "button" at bounding box center [501, 449] width 95 height 54
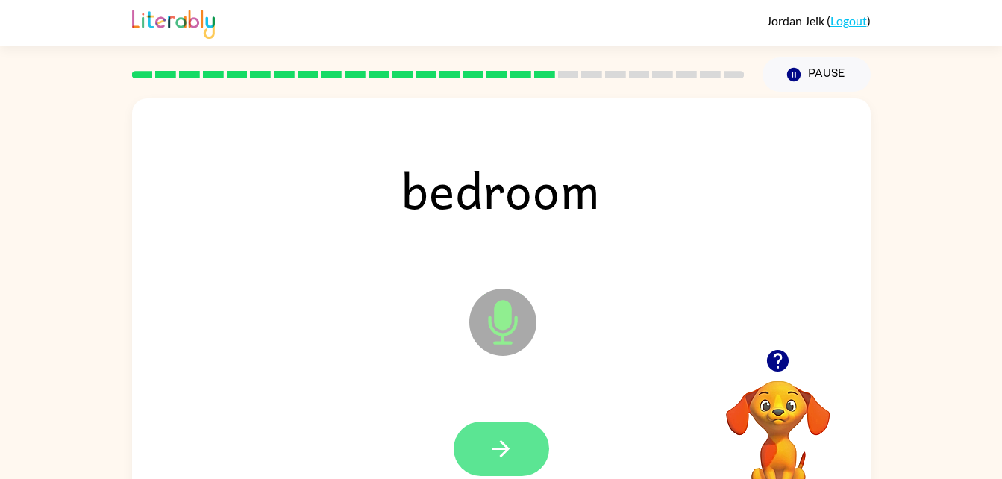
click at [493, 445] on icon "button" at bounding box center [501, 449] width 26 height 26
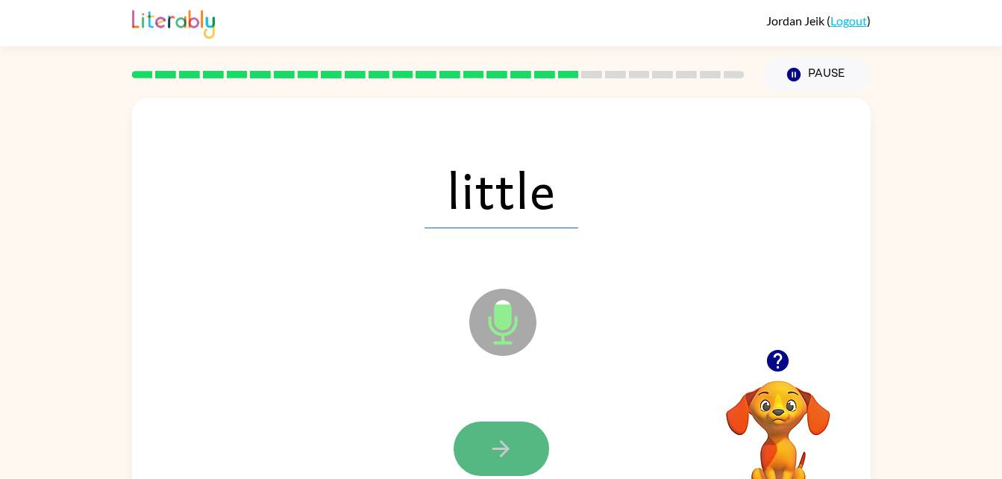
click at [502, 461] on icon "button" at bounding box center [501, 449] width 26 height 26
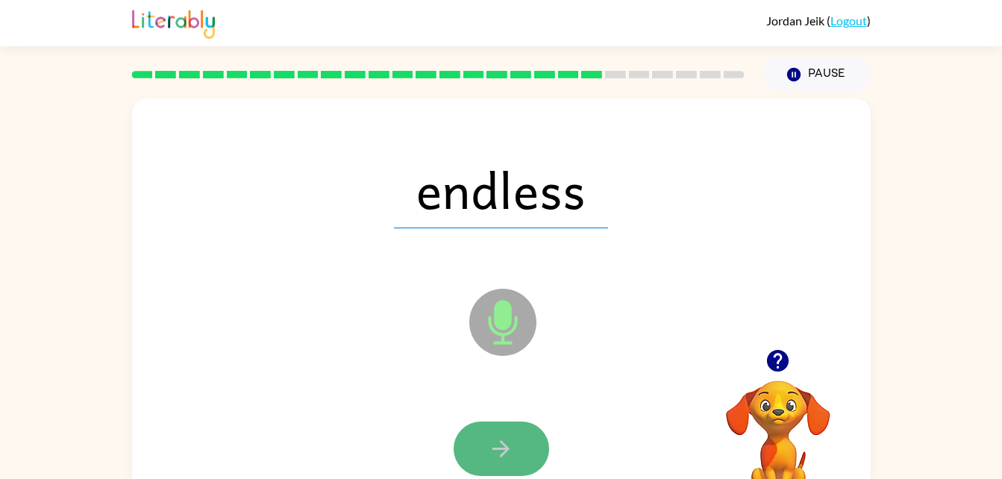
click at [501, 422] on button "button" at bounding box center [501, 449] width 95 height 54
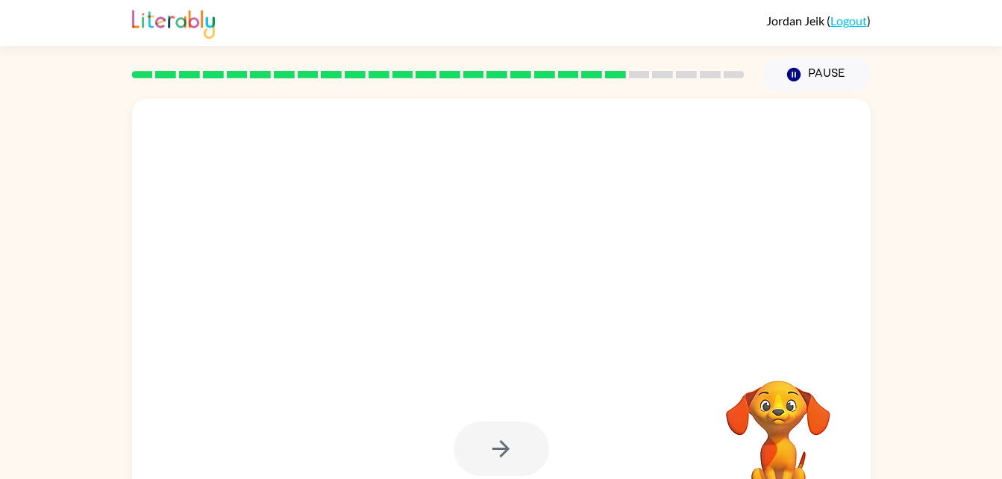
click at [511, 410] on div at bounding box center [501, 449] width 709 height 122
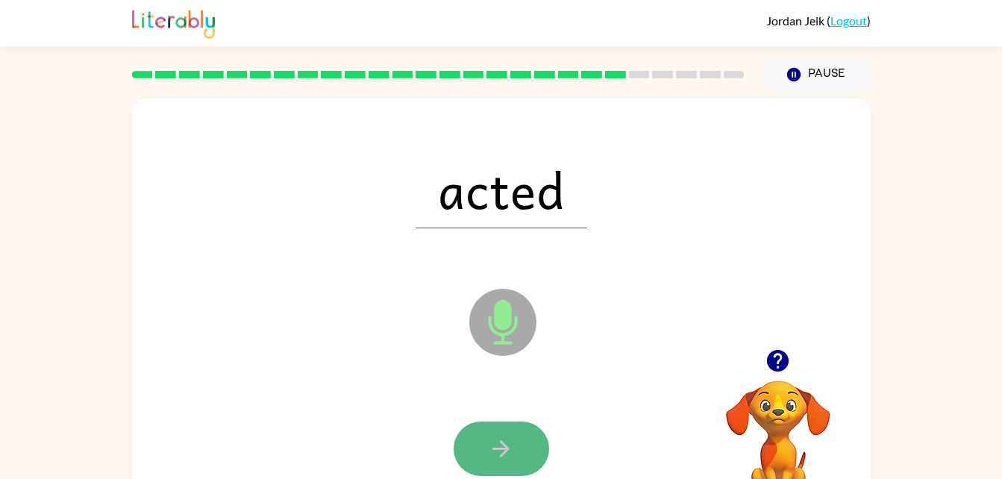
click at [489, 448] on icon "button" at bounding box center [501, 449] width 26 height 26
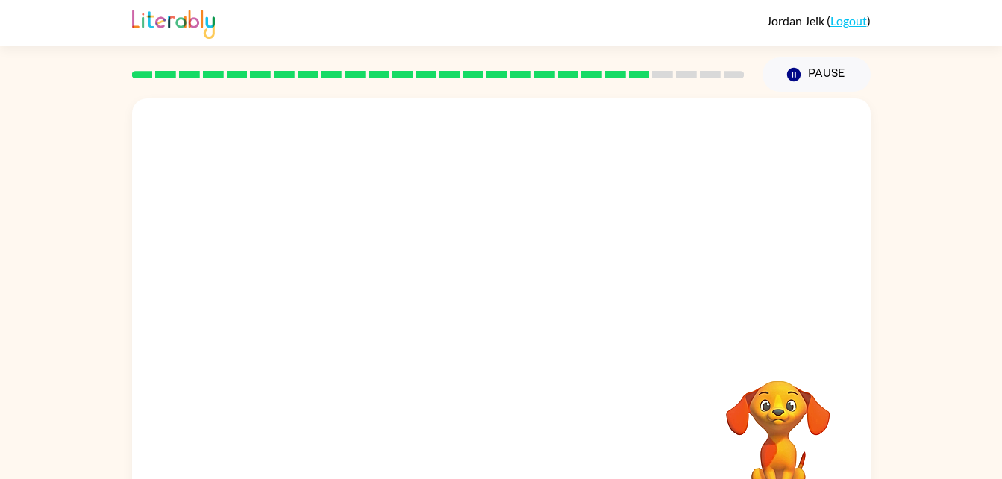
scroll to position [30, 0]
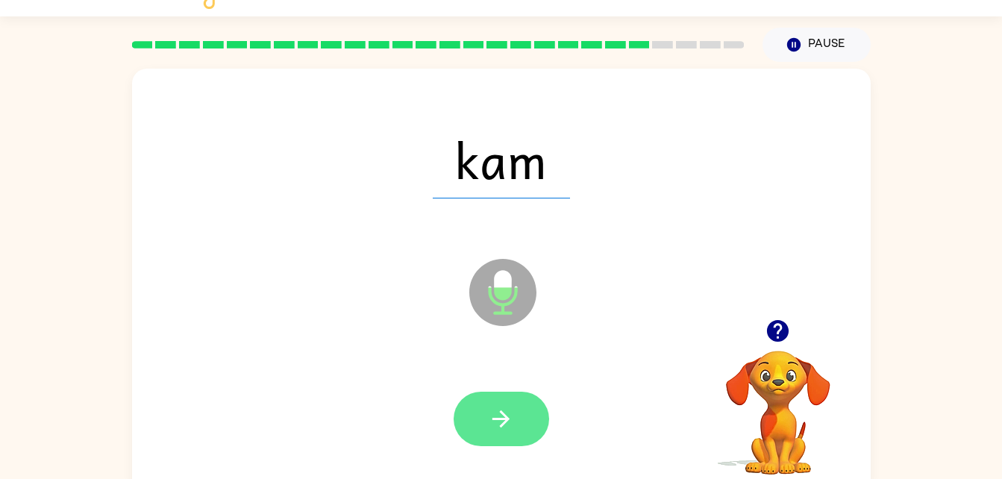
click at [480, 419] on button "button" at bounding box center [501, 419] width 95 height 54
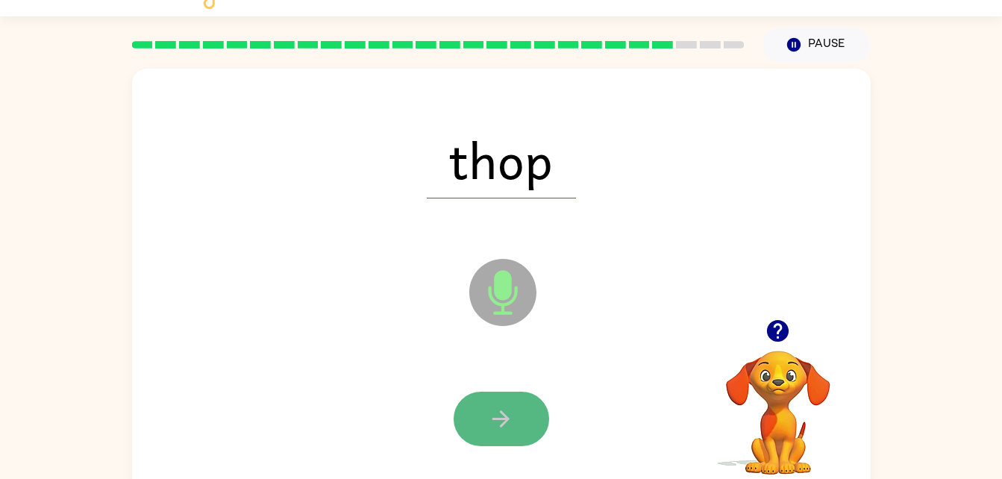
click at [481, 427] on button "button" at bounding box center [501, 419] width 95 height 54
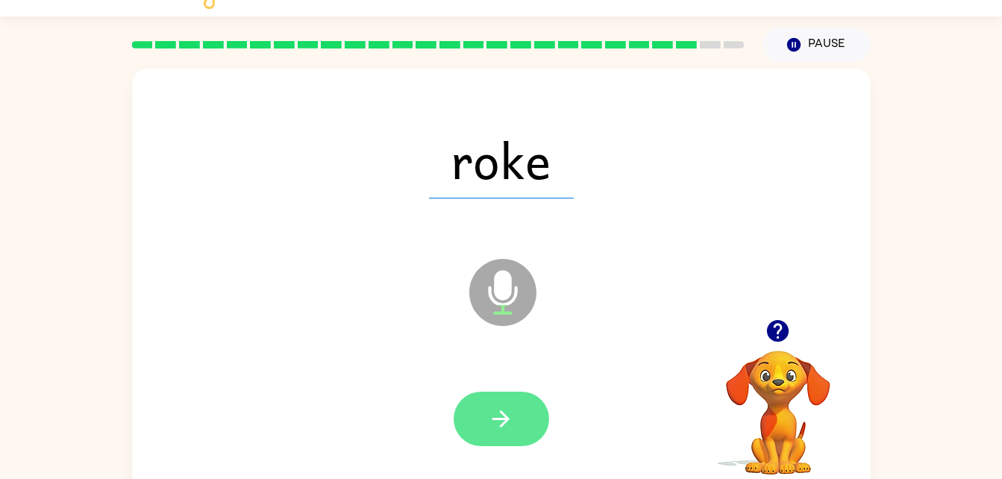
click at [497, 432] on button "button" at bounding box center [501, 419] width 95 height 54
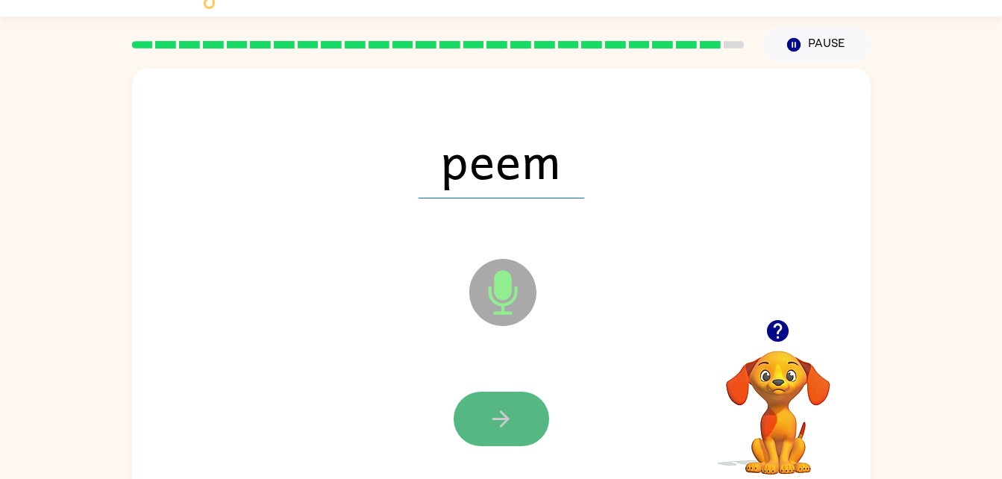
click at [509, 429] on icon "button" at bounding box center [501, 419] width 26 height 26
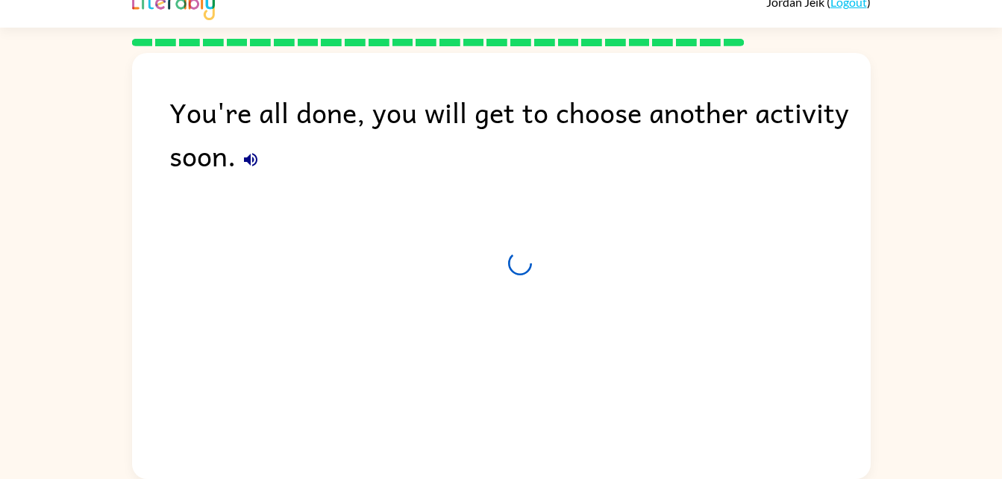
scroll to position [19, 0]
